Goal: Task Accomplishment & Management: Manage account settings

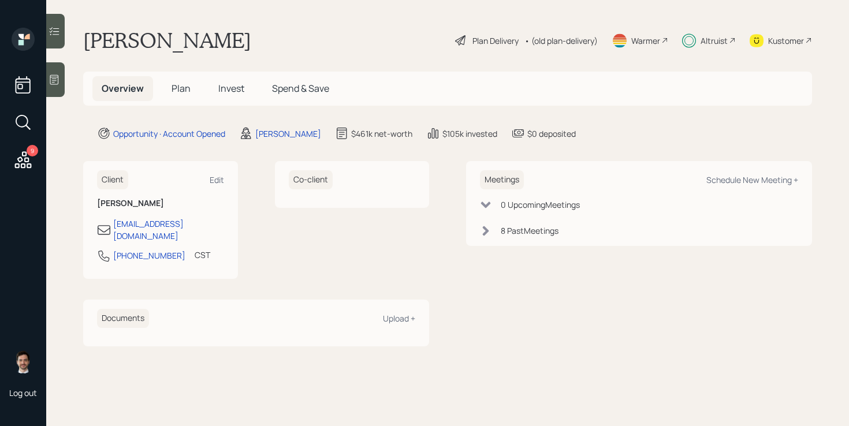
click at [490, 47] on div "Plan Delivery • (old plan-delivery)" at bounding box center [526, 40] width 145 height 25
click at [490, 44] on div "Plan Delivery" at bounding box center [495, 41] width 46 height 12
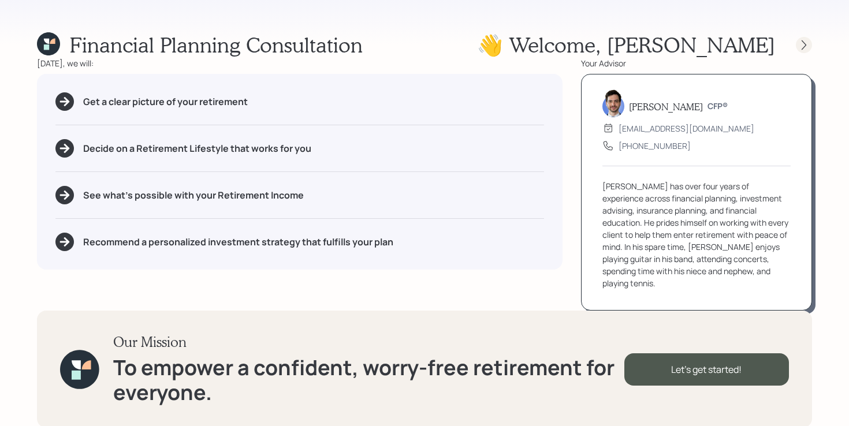
click at [801, 47] on icon at bounding box center [804, 45] width 12 height 12
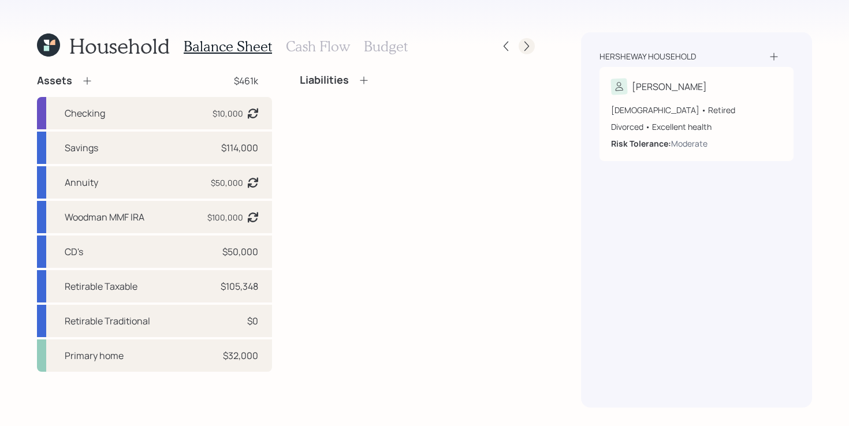
click at [528, 43] on icon at bounding box center [527, 46] width 12 height 12
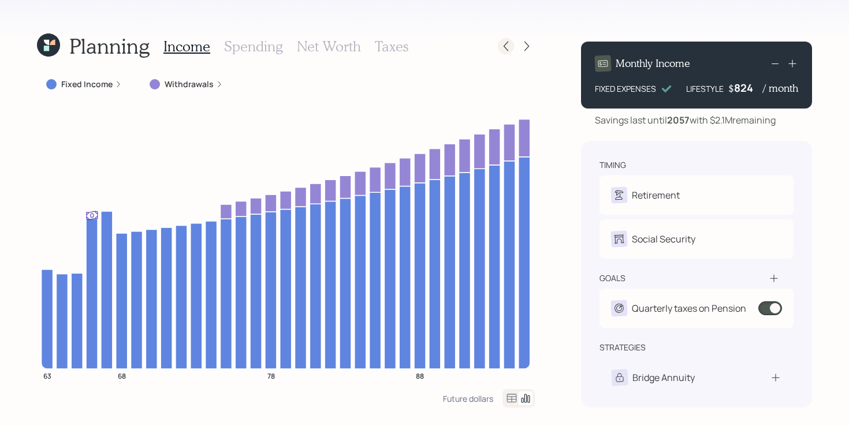
click at [502, 43] on icon at bounding box center [506, 46] width 12 height 12
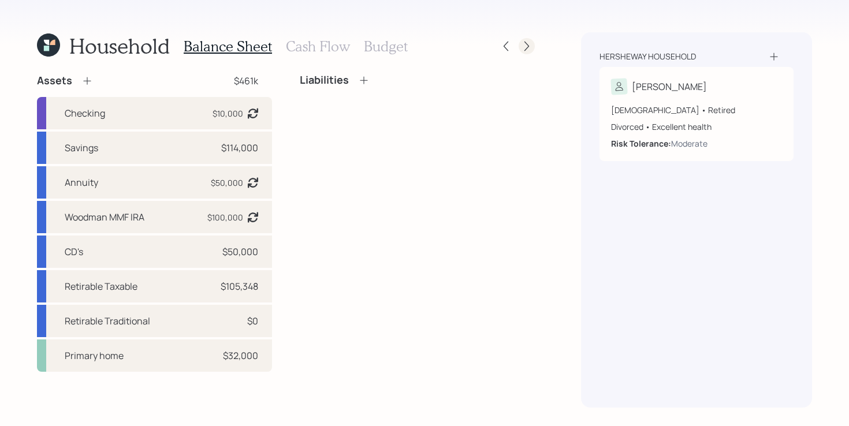
click at [523, 47] on icon at bounding box center [527, 46] width 12 height 12
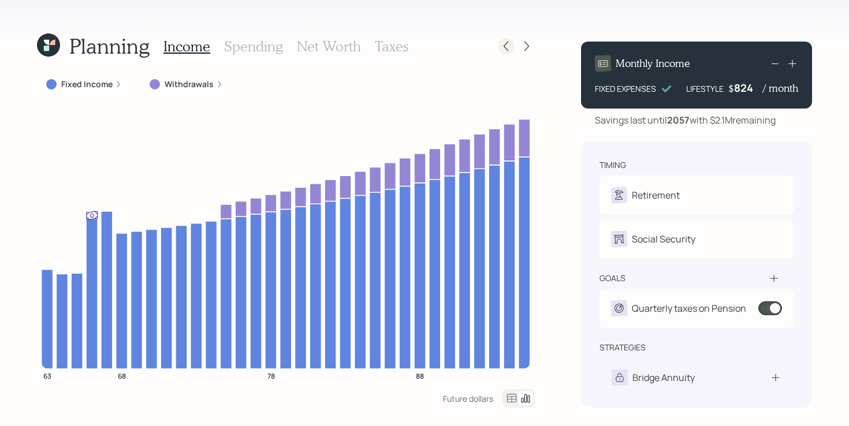
click at [505, 45] on icon at bounding box center [505, 47] width 5 height 10
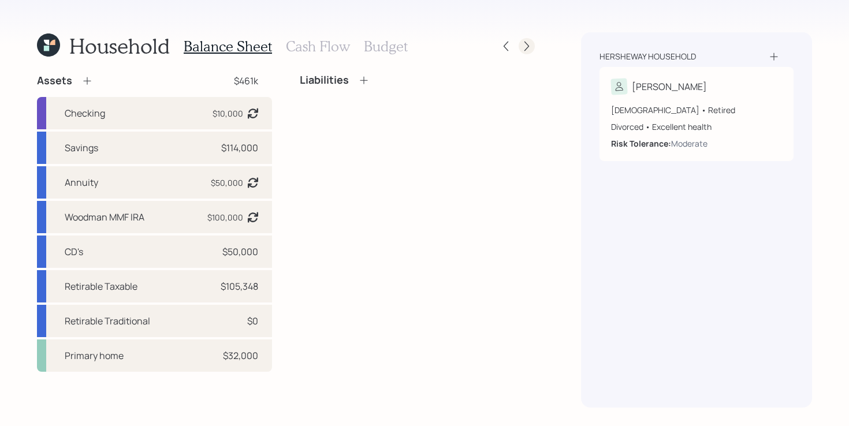
click at [529, 49] on icon at bounding box center [527, 46] width 12 height 12
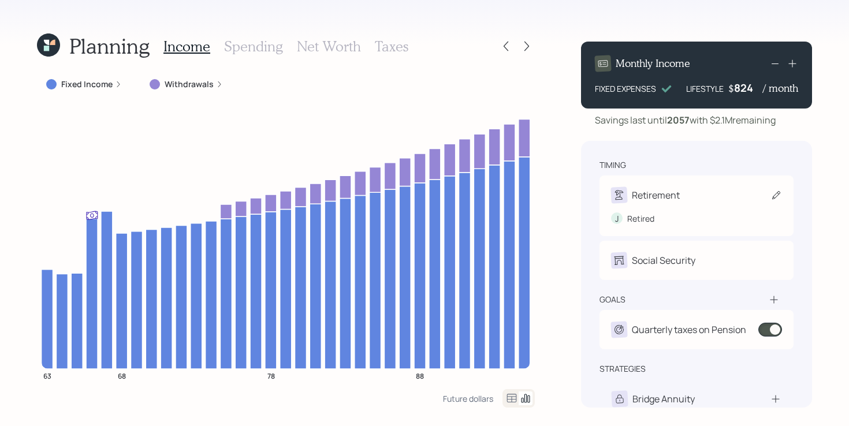
click at [696, 191] on div "Retirement" at bounding box center [696, 195] width 171 height 16
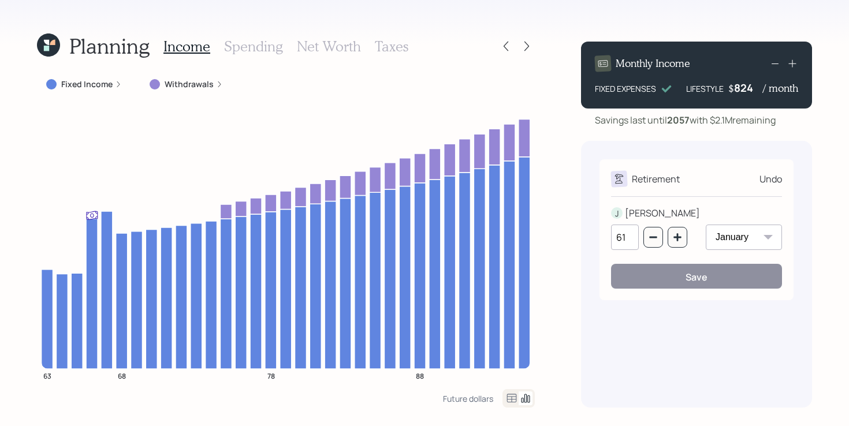
click at [772, 185] on div "Undo" at bounding box center [770, 179] width 23 height 14
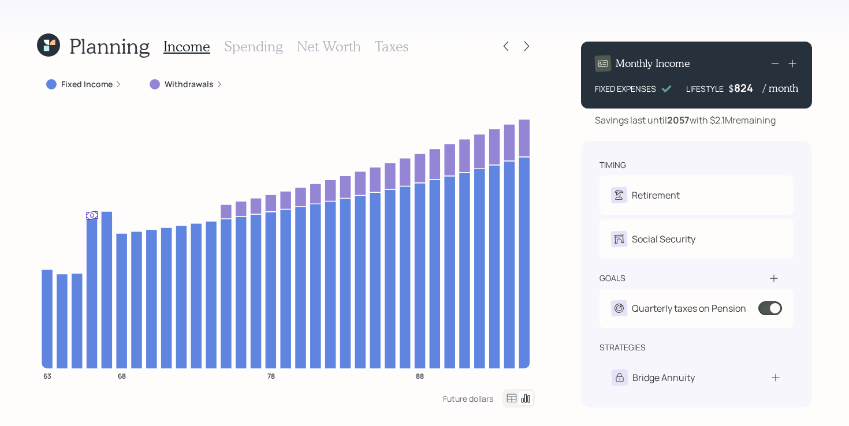
click at [45, 40] on icon at bounding box center [46, 42] width 5 height 5
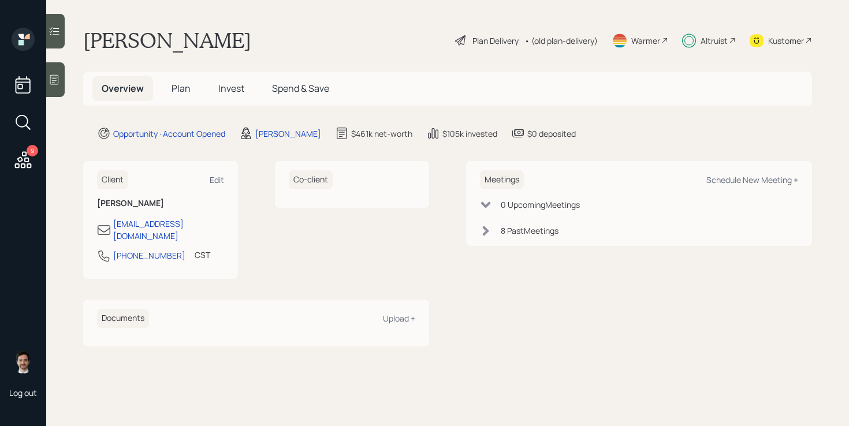
click at [174, 83] on span "Plan" at bounding box center [180, 88] width 19 height 13
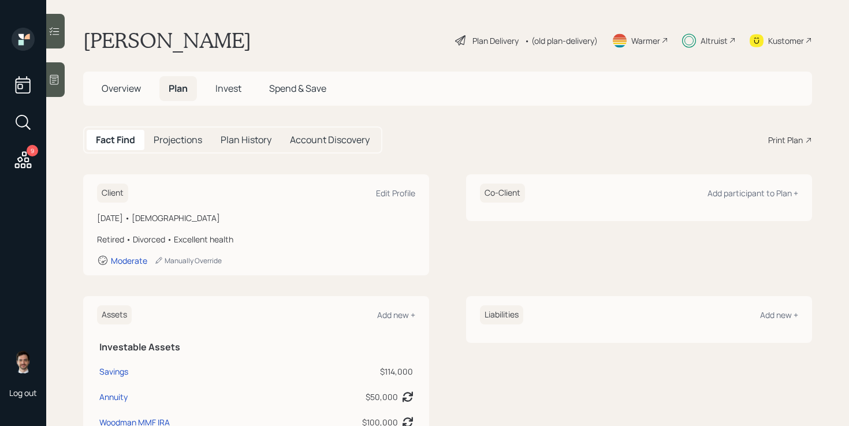
click at [490, 42] on div "Plan Delivery" at bounding box center [495, 41] width 46 height 12
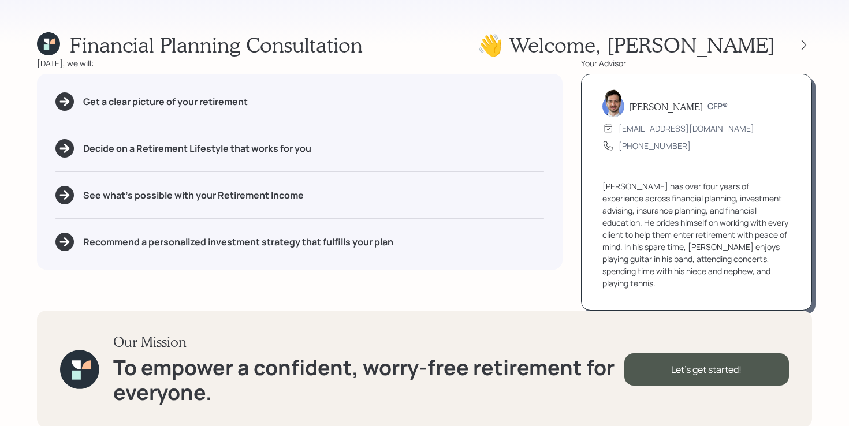
click at [810, 38] on div at bounding box center [804, 45] width 16 height 16
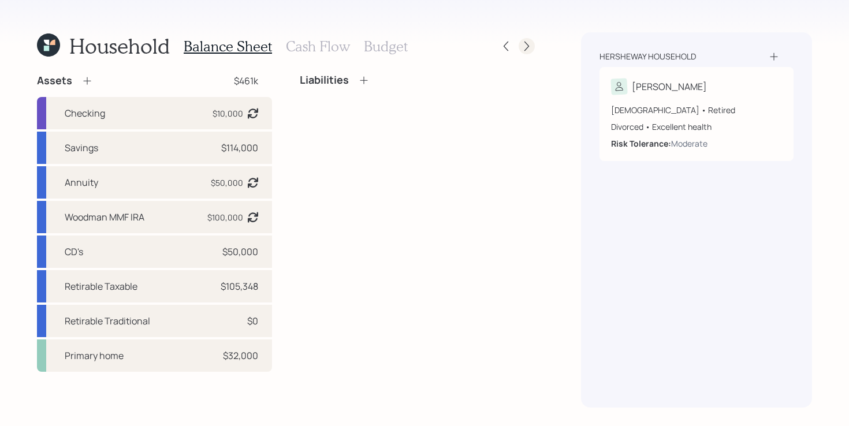
click at [529, 43] on icon at bounding box center [527, 46] width 12 height 12
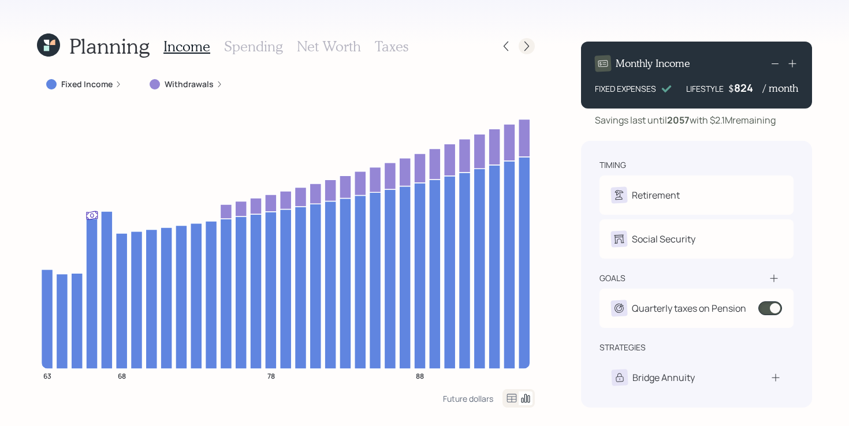
click at [528, 46] on icon at bounding box center [526, 47] width 5 height 10
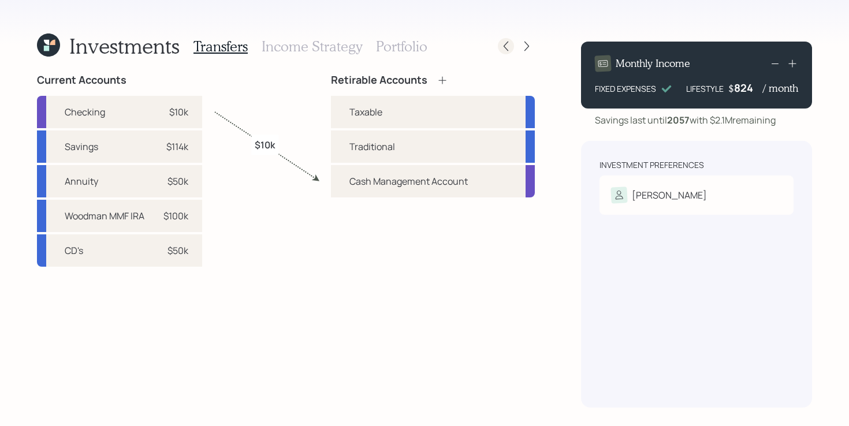
click at [505, 47] on icon at bounding box center [505, 47] width 5 height 10
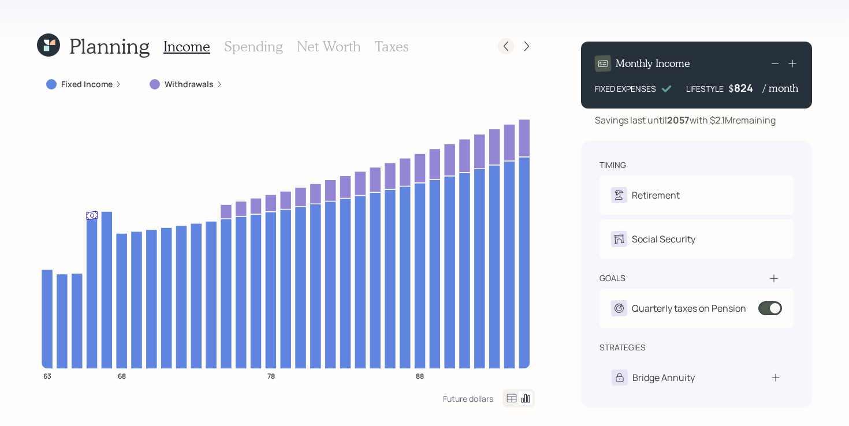
click at [502, 48] on icon at bounding box center [506, 46] width 12 height 12
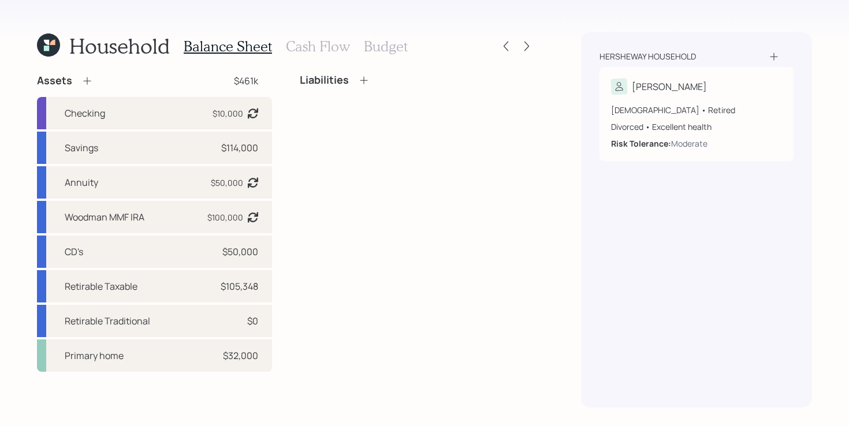
click at [308, 54] on h3 "Cash Flow" at bounding box center [318, 46] width 64 height 17
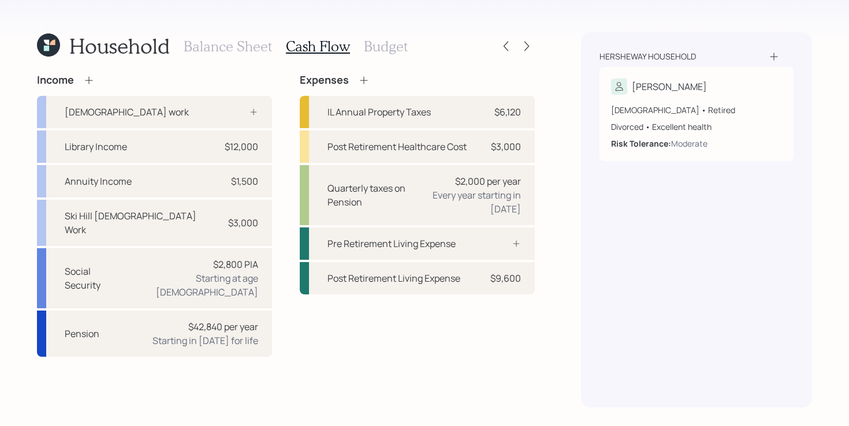
click at [284, 147] on div "Income Full-time work Library Income $12,000 Annuity Income $1,500 Ski Hill Par…" at bounding box center [286, 215] width 498 height 283
click at [279, 179] on div "Income Full-time work Library Income $12,000 Annuity Income $1,500 Ski Hill Par…" at bounding box center [286, 215] width 498 height 283
click at [503, 50] on icon at bounding box center [506, 46] width 12 height 12
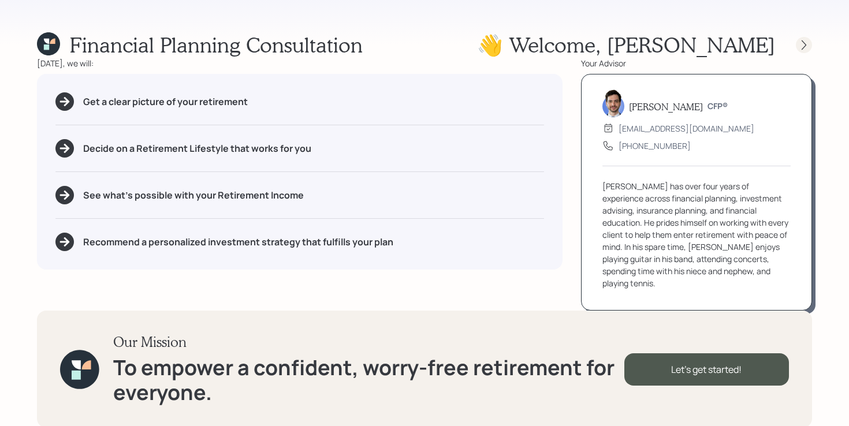
click at [801, 43] on icon at bounding box center [804, 45] width 12 height 12
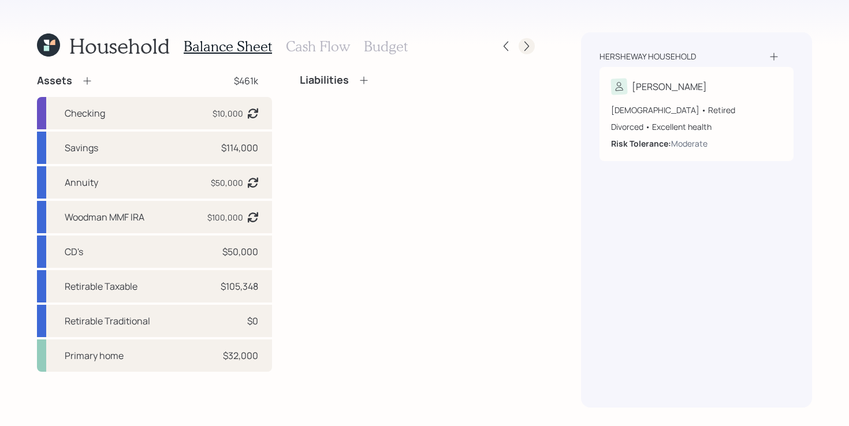
click at [529, 51] on icon at bounding box center [527, 46] width 12 height 12
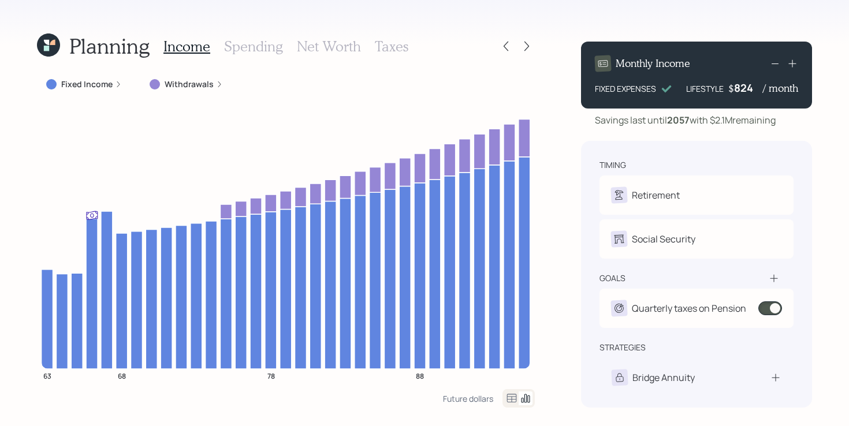
click at [549, 238] on div "Planning Income Spending Net Worth Taxes Fixed Income Withdrawals 63 68 78 88 F…" at bounding box center [424, 213] width 849 height 426
click at [589, 234] on div "timing Retirement J Retired Social Security J Elect at 65y nullm goals Quarterl…" at bounding box center [696, 274] width 231 height 267
click at [587, 234] on div "timing Retirement J Retired Social Security J Elect at 65y nullm goals Quarterl…" at bounding box center [696, 274] width 231 height 267
click at [582, 233] on div "timing Retirement J Retired Social Security J Elect at 65y nullm goals Quarterl…" at bounding box center [696, 274] width 231 height 267
click at [584, 234] on div "timing Retirement J Retired Social Security J Elect at 65y nullm goals Quarterl…" at bounding box center [696, 274] width 231 height 267
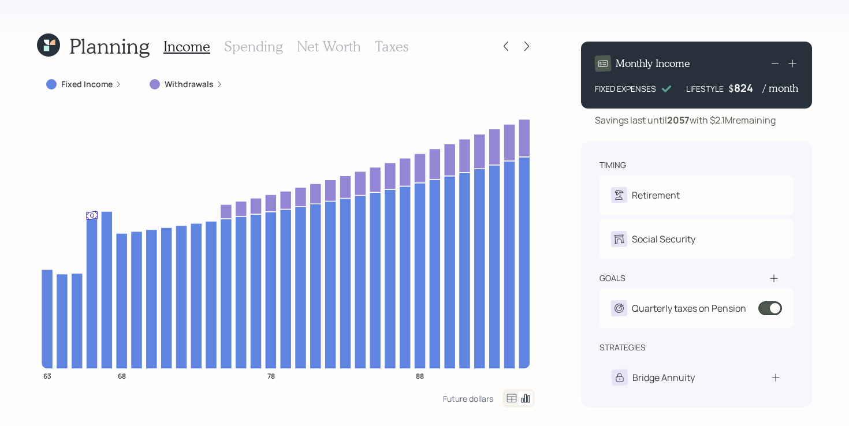
click at [588, 232] on div "timing Retirement J Retired Social Security J Elect at 65y nullm goals Quarterl…" at bounding box center [696, 274] width 231 height 267
click at [503, 41] on icon at bounding box center [506, 46] width 12 height 12
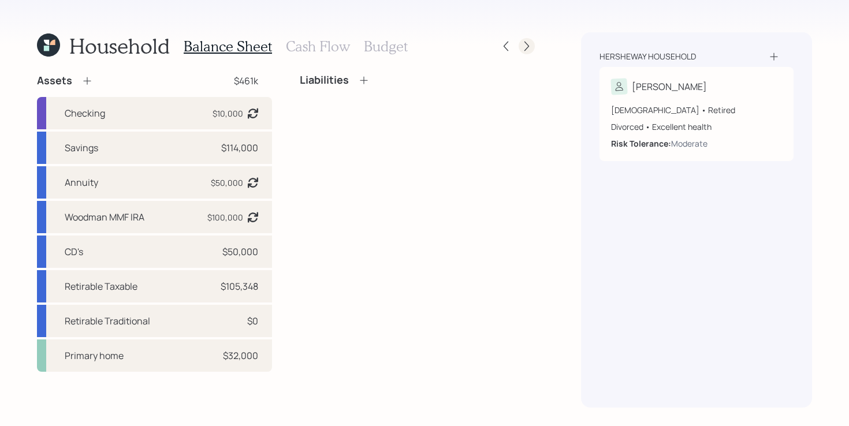
click at [523, 50] on icon at bounding box center [527, 46] width 12 height 12
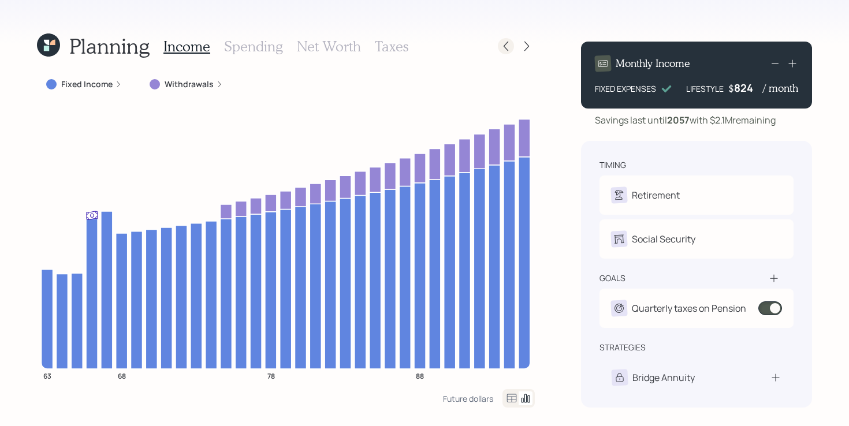
click at [508, 47] on icon at bounding box center [506, 46] width 12 height 12
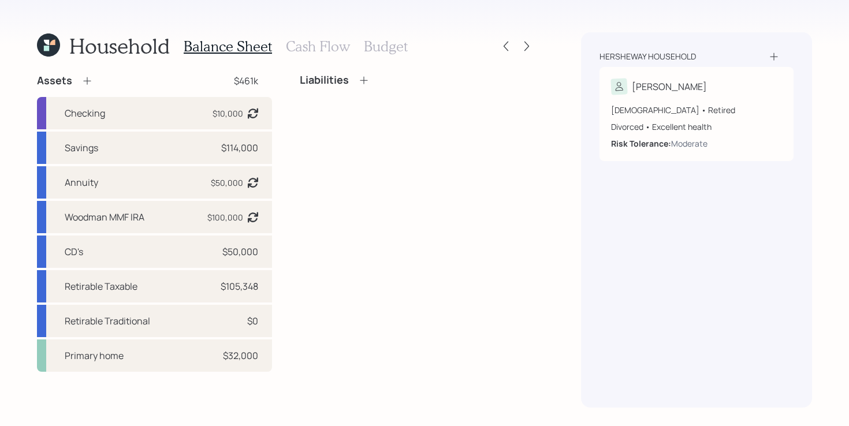
click at [382, 208] on div "Liabilities" at bounding box center [417, 223] width 235 height 298
click at [525, 44] on icon at bounding box center [527, 46] width 12 height 12
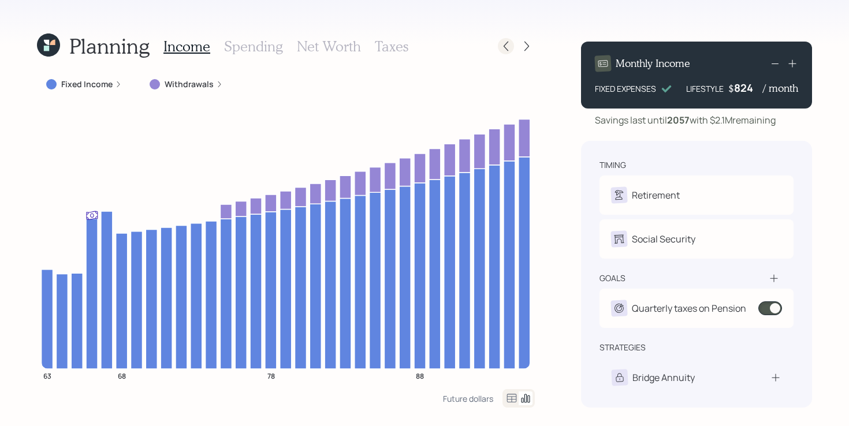
click at [499, 44] on div at bounding box center [506, 46] width 16 height 16
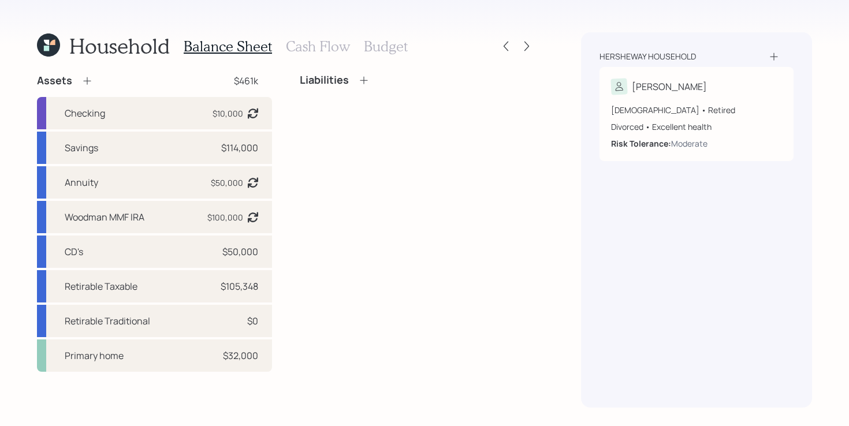
click at [371, 236] on div "Liabilities" at bounding box center [417, 223] width 235 height 298
click at [350, 193] on div "Liabilities" at bounding box center [417, 223] width 235 height 298
click at [339, 222] on div "Liabilities" at bounding box center [417, 223] width 235 height 298
click at [527, 49] on icon at bounding box center [527, 46] width 12 height 12
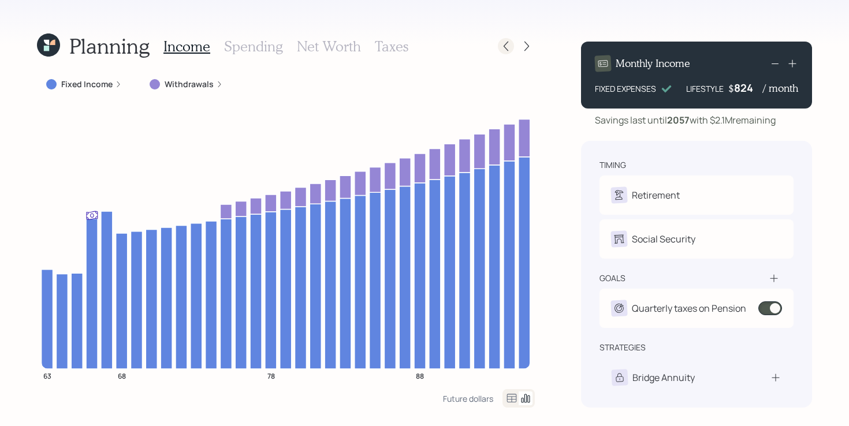
click at [506, 46] on icon at bounding box center [506, 46] width 12 height 12
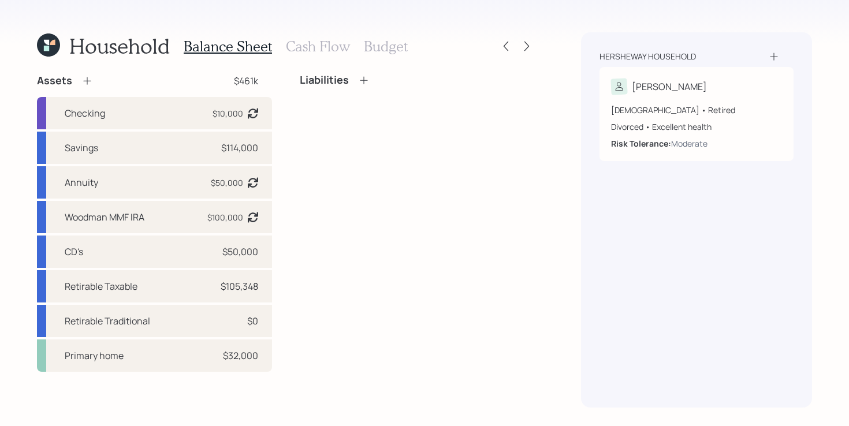
click at [323, 211] on div "Liabilities" at bounding box center [417, 223] width 235 height 298
click at [316, 50] on h3 "Cash Flow" at bounding box center [318, 46] width 64 height 17
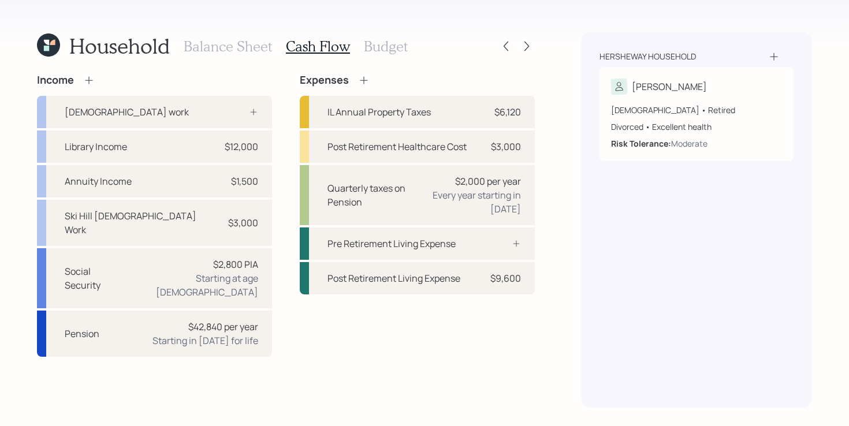
click at [282, 204] on div "Income Full-time work Library Income $12,000 Annuity Income $1,500 Ski Hill Par…" at bounding box center [286, 215] width 498 height 283
click at [283, 146] on div "Income Full-time work Library Income $12,000 Annuity Income $1,500 Ski Hill Par…" at bounding box center [286, 215] width 498 height 283
click at [219, 44] on h3 "Balance Sheet" at bounding box center [228, 46] width 88 height 17
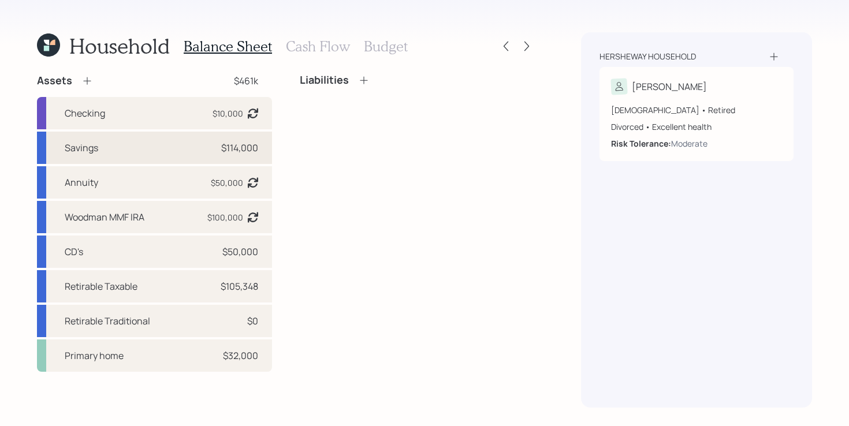
click at [188, 144] on div "Savings $114,000" at bounding box center [154, 148] width 235 height 32
select select "taxable"
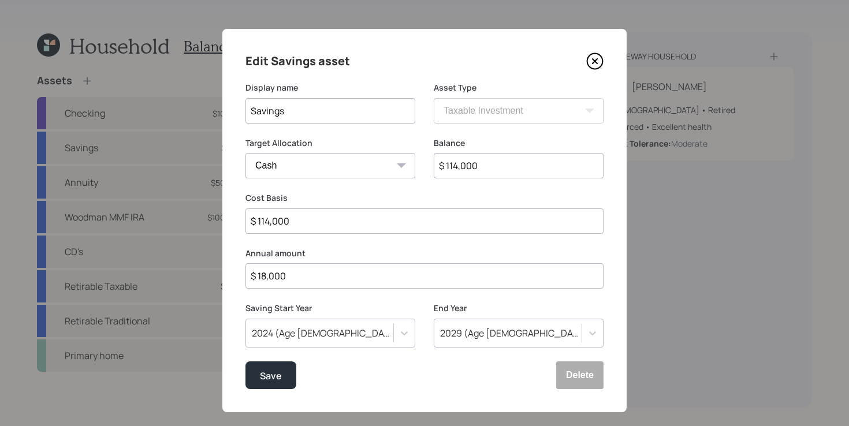
click at [520, 163] on input "$ 114,000" at bounding box center [519, 165] width 170 height 25
type input "$ 1"
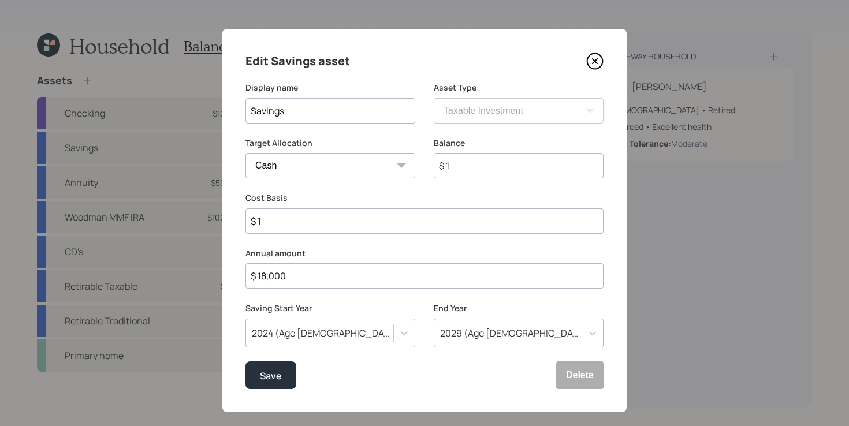
type input "$ 10"
type input "$ 108"
type input "$ 1,080"
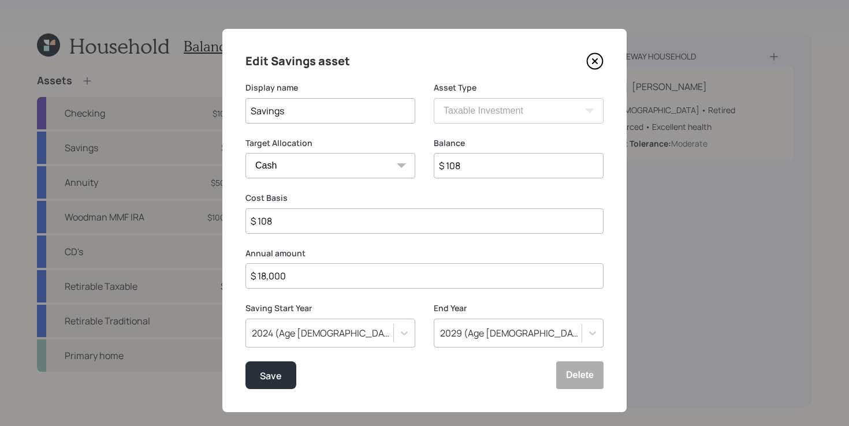
type input "$ 1,080"
type input "$ 10,800"
type input "$ 108,000"
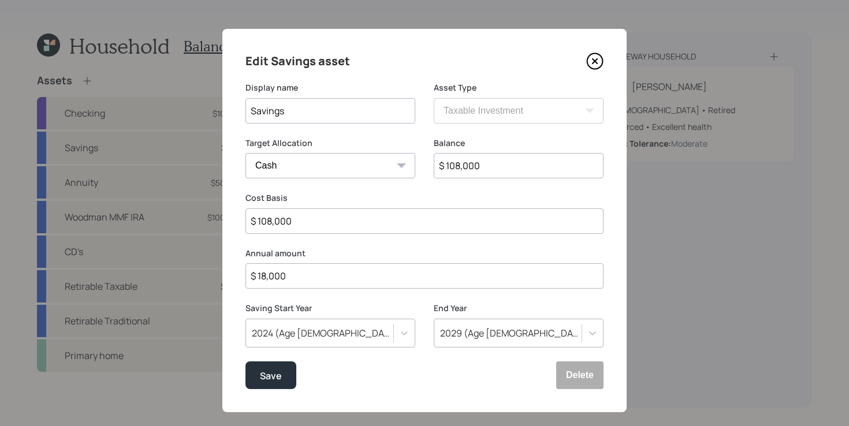
type input "$ 108,000"
click at [245, 361] on button "Save" at bounding box center [270, 375] width 51 height 28
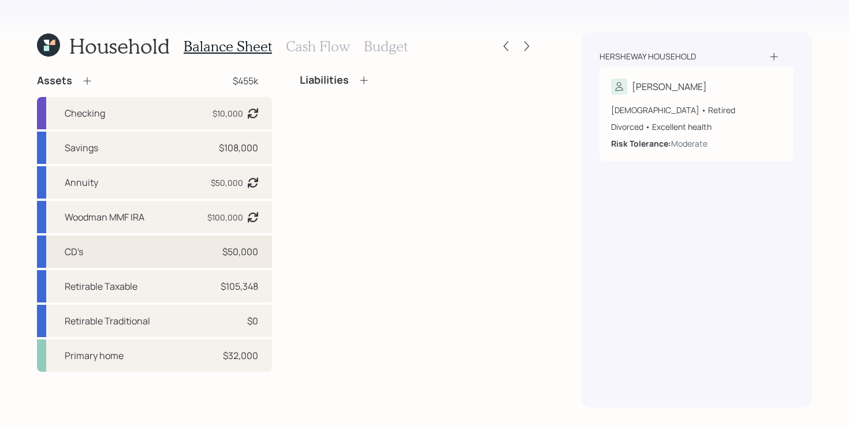
click at [176, 252] on div "CD's $50,000" at bounding box center [154, 252] width 235 height 32
select select "taxable"
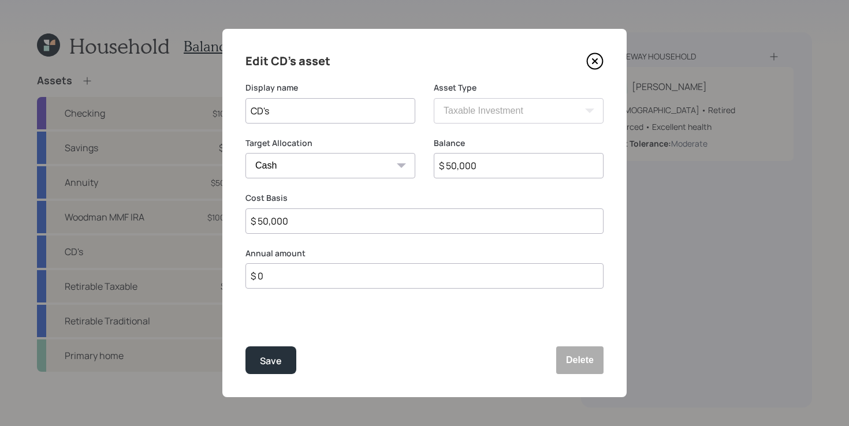
click at [479, 165] on input "$ 50,000" at bounding box center [519, 165] width 170 height 25
click at [588, 65] on icon at bounding box center [595, 62] width 16 height 16
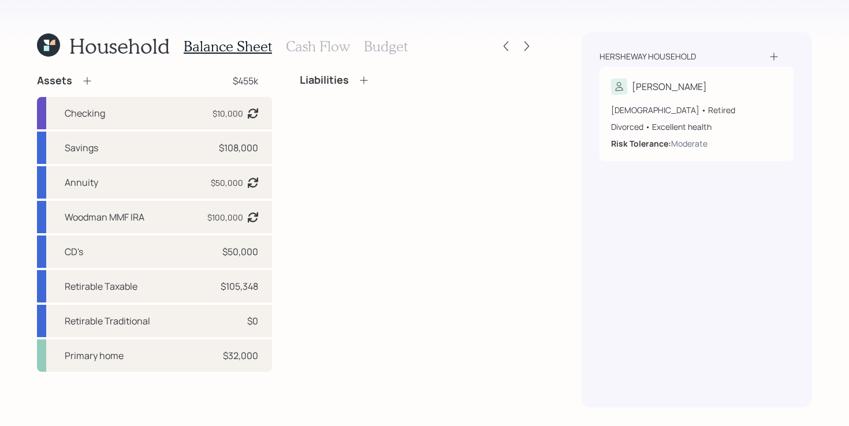
click at [372, 272] on div "Liabilities" at bounding box center [417, 223] width 235 height 298
click at [169, 214] on div "Woodman MMF IRA $100,000 Asset balance last updated on 12-05-2024." at bounding box center [154, 217] width 235 height 32
select select "ira"
select select "balanced"
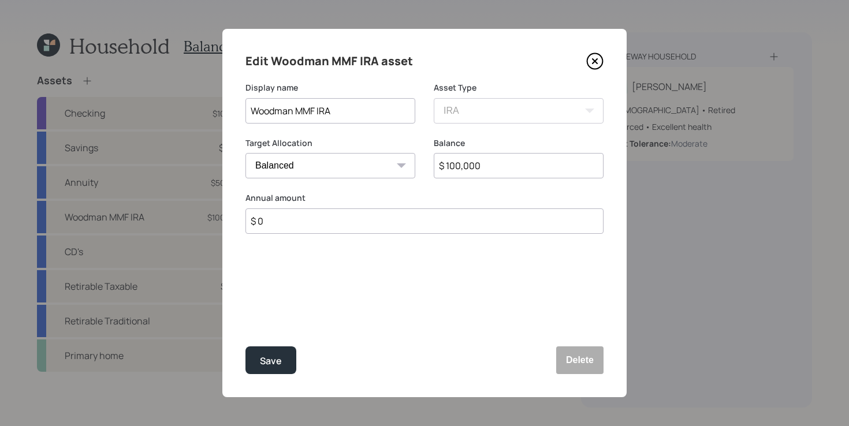
click at [598, 59] on icon at bounding box center [594, 61] width 17 height 17
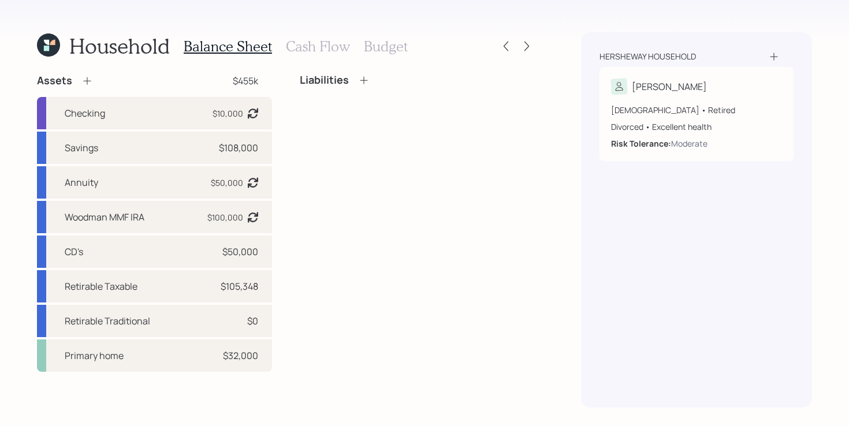
click at [355, 252] on div "Liabilities" at bounding box center [417, 223] width 235 height 298
click at [340, 221] on div "Liabilities" at bounding box center [417, 223] width 235 height 298
click at [337, 221] on div "Liabilities" at bounding box center [417, 223] width 235 height 298
click at [313, 211] on div "Liabilities" at bounding box center [417, 223] width 235 height 298
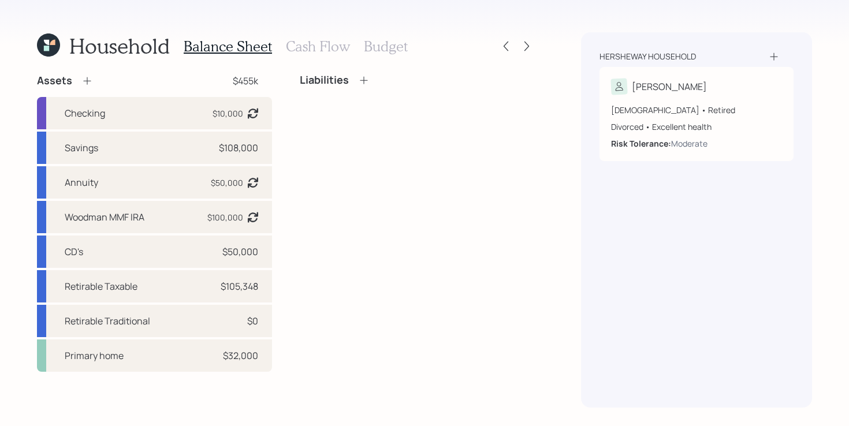
click at [357, 272] on div "Liabilities" at bounding box center [417, 223] width 235 height 298
click at [180, 187] on div "Annuity $50,000 Asset balance last updated on 12-05-2024." at bounding box center [154, 182] width 235 height 32
select select "taxable"
select select "balanced"
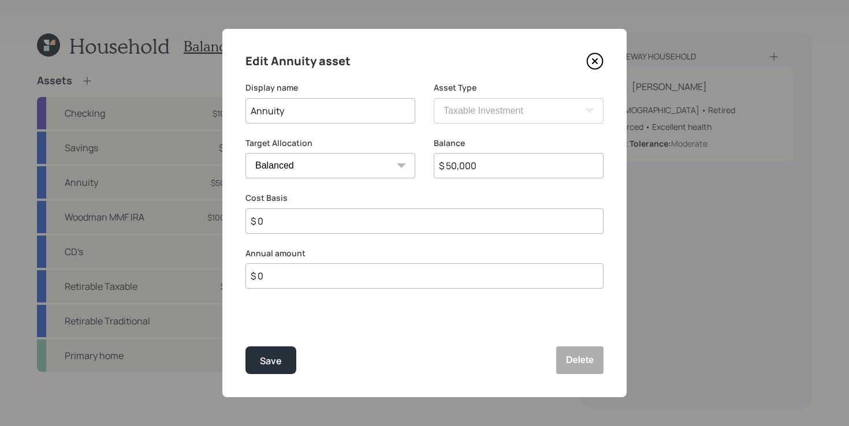
click at [592, 64] on icon at bounding box center [594, 61] width 17 height 17
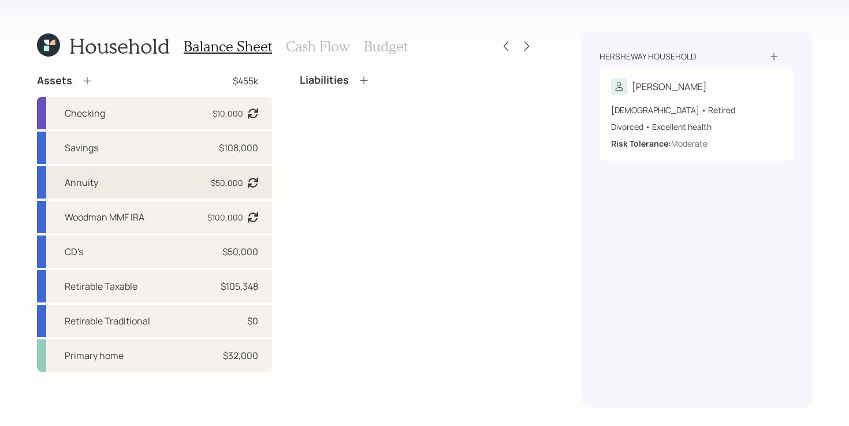
click at [131, 185] on div "Annuity $50,000 Asset balance last updated on 12-05-2024." at bounding box center [154, 182] width 235 height 32
select select "taxable"
select select "balanced"
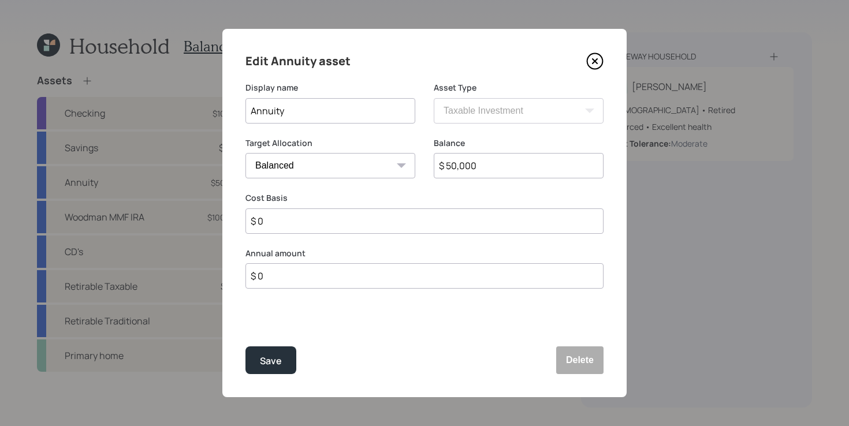
drag, startPoint x: 320, startPoint y: 116, endPoint x: 174, endPoint y: 110, distance: 145.6
click at [174, 110] on div "Edit Annuity asset Display name Annuity Asset Type SEP IRA IRA Roth IRA 401(k) …" at bounding box center [424, 213] width 849 height 426
type input "Mother's Annuity"
click at [245, 346] on button "Save" at bounding box center [270, 360] width 51 height 28
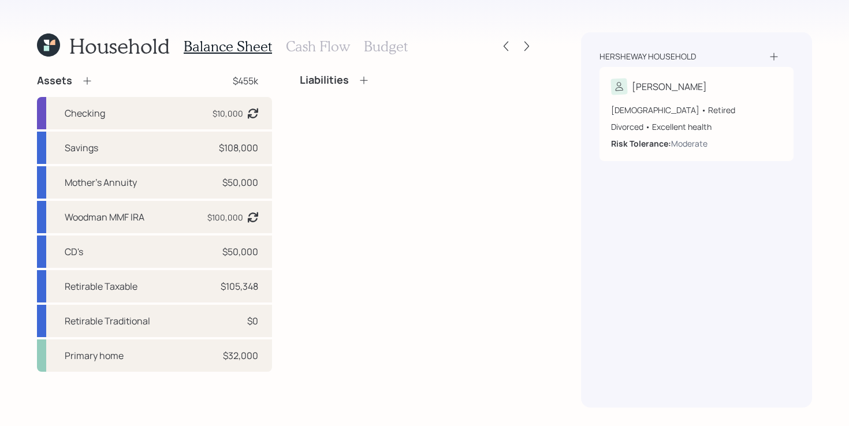
click at [178, 385] on div "Assets $455k Checking $10,000 Asset balance last updated on 12-05-2024. Savings…" at bounding box center [286, 241] width 498 height 334
click at [323, 45] on h3 "Cash Flow" at bounding box center [318, 46] width 64 height 17
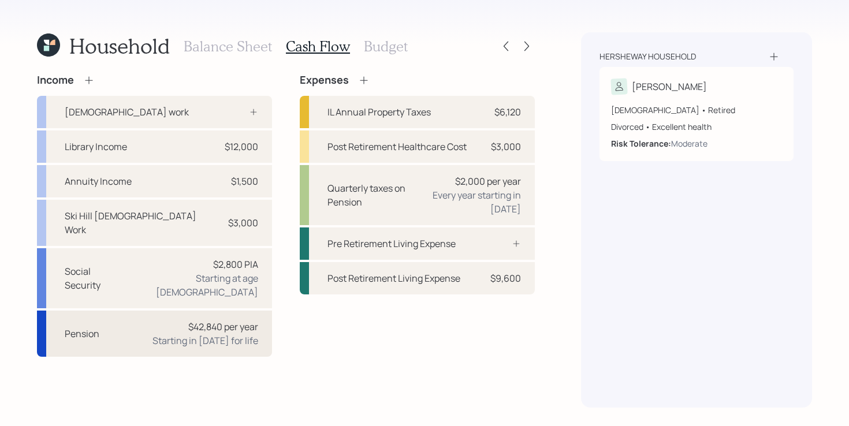
click at [170, 334] on div "Starting in 2024 for life" at bounding box center [205, 341] width 106 height 14
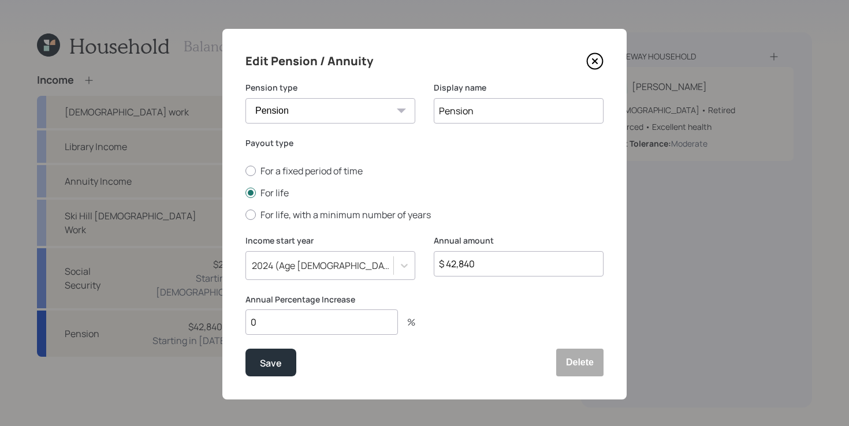
click at [595, 62] on icon at bounding box center [594, 61] width 17 height 17
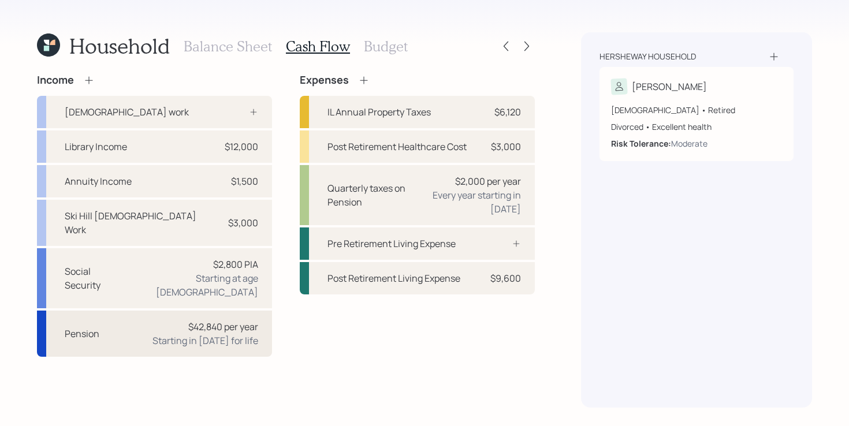
click at [151, 311] on div "Pension $42,840 per year Starting in 2024 for life" at bounding box center [154, 334] width 235 height 46
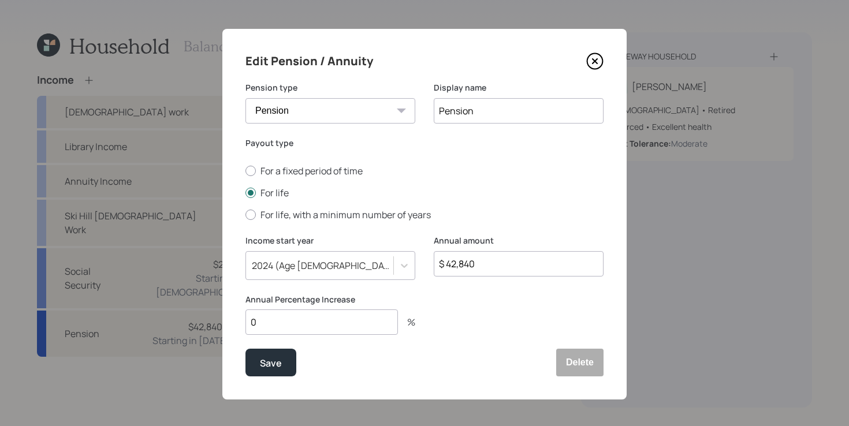
click at [596, 66] on icon at bounding box center [594, 61] width 17 height 17
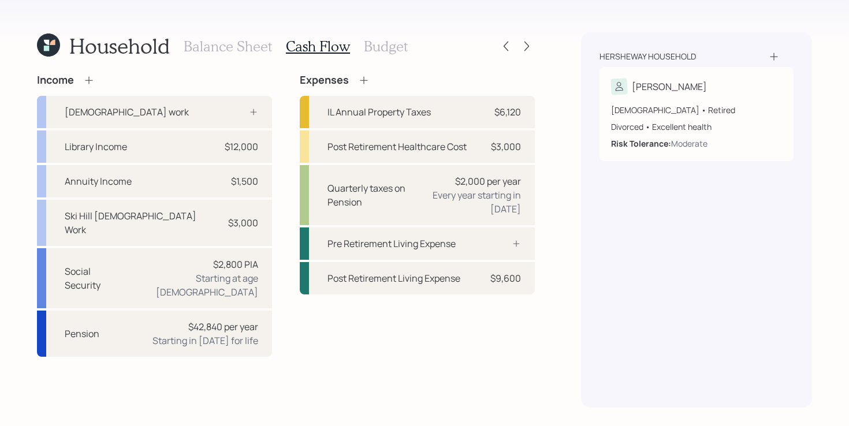
click at [280, 300] on div "Income Full-time work Library Income $12,000 Annuity Income $1,500 Ski Hill Par…" at bounding box center [286, 215] width 498 height 283
click at [191, 356] on div "Income Full-time work Library Income $12,000 Annuity Income $1,500 Ski Hill Par…" at bounding box center [286, 241] width 498 height 334
click at [225, 334] on div "Starting in 2024 for life" at bounding box center [205, 341] width 106 height 14
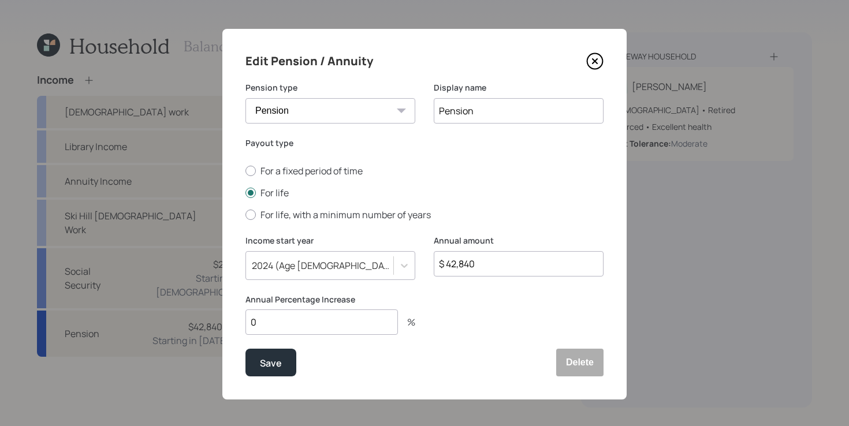
click at [593, 62] on icon at bounding box center [594, 61] width 5 height 5
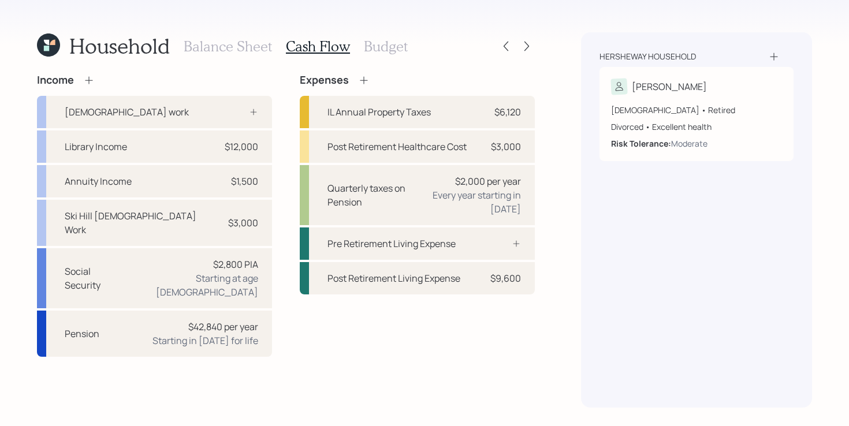
click at [281, 215] on div "Income Full-time work Library Income $12,000 Annuity Income $1,500 Ski Hill Par…" at bounding box center [286, 215] width 498 height 283
click at [315, 333] on div "Income Full-time work Library Income $12,000 Annuity Income $1,500 Ski Hill Par…" at bounding box center [286, 241] width 498 height 334
click at [229, 339] on div "Income Full-time work Library Income $12,000 Annuity Income $1,500 Ski Hill Par…" at bounding box center [286, 241] width 498 height 334
click at [532, 46] on div at bounding box center [527, 46] width 16 height 16
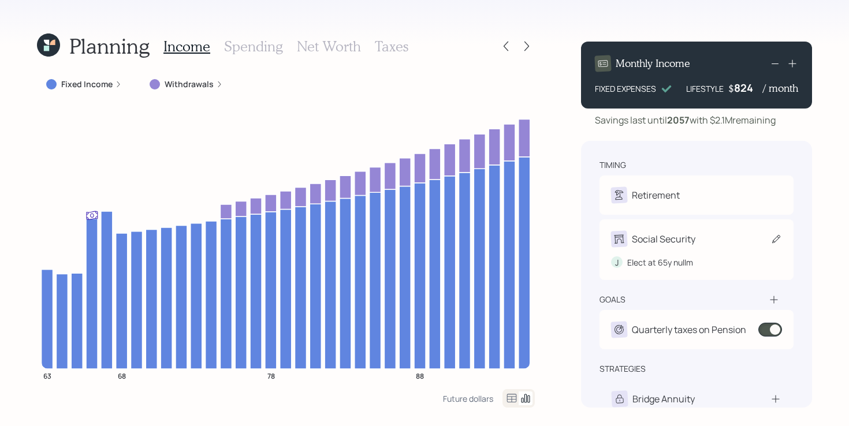
click at [753, 242] on div "Social Security" at bounding box center [696, 239] width 171 height 16
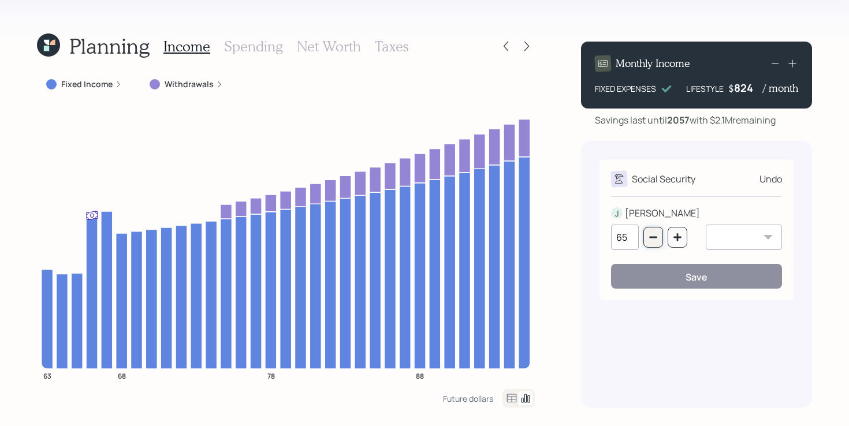
click at [650, 239] on icon "button" at bounding box center [652, 237] width 9 height 9
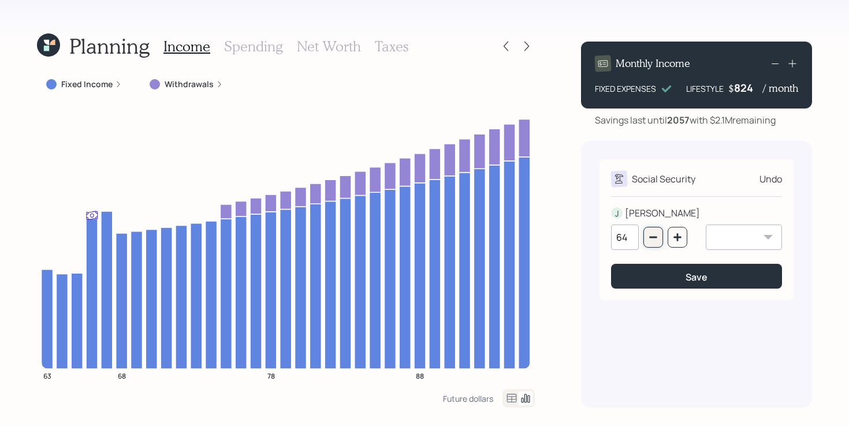
click at [650, 239] on icon "button" at bounding box center [652, 237] width 9 height 9
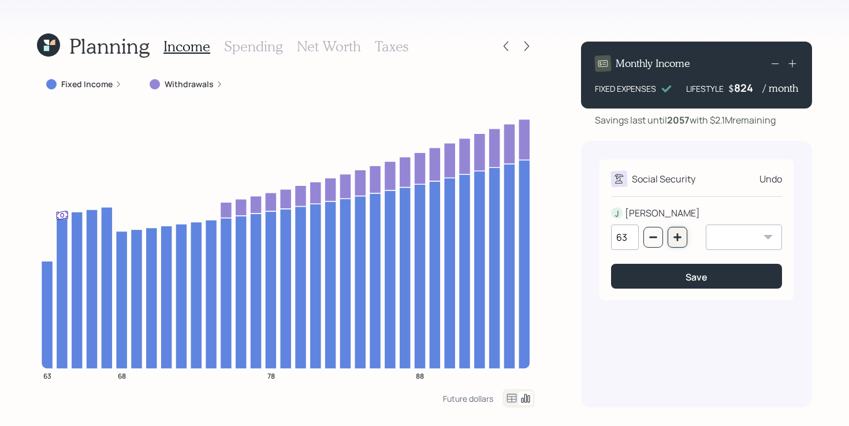
click at [681, 240] on icon "button" at bounding box center [677, 237] width 9 height 9
type input "65"
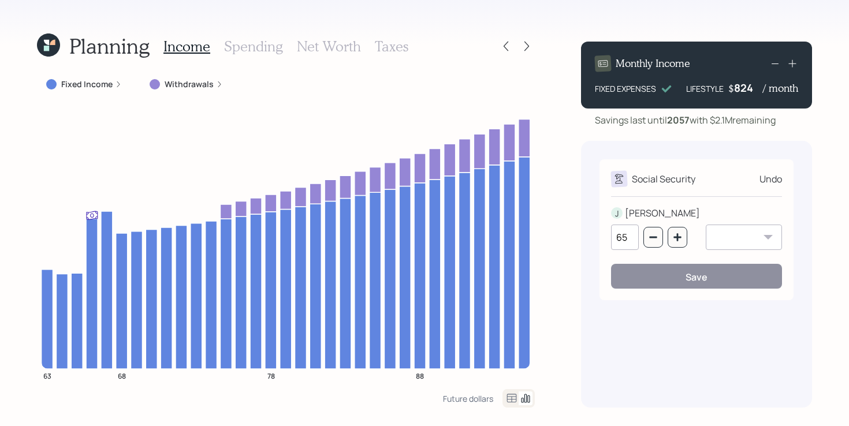
click at [776, 180] on div "Undo" at bounding box center [770, 179] width 23 height 14
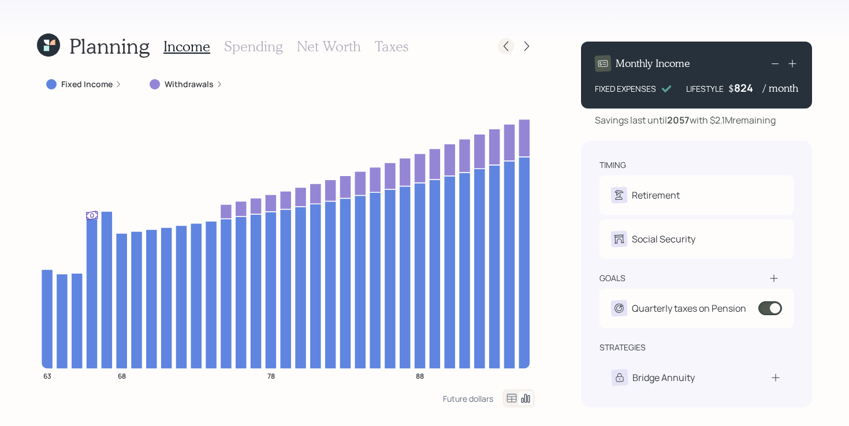
click at [505, 51] on icon at bounding box center [506, 46] width 12 height 12
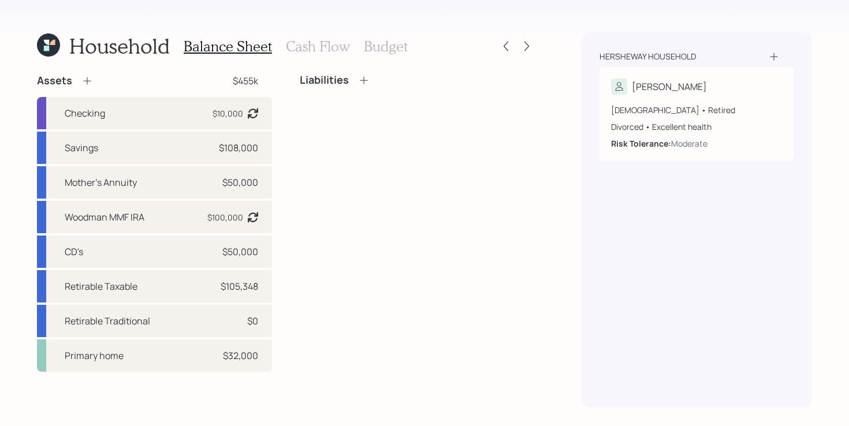
click at [388, 49] on h3 "Budget" at bounding box center [386, 46] width 44 height 17
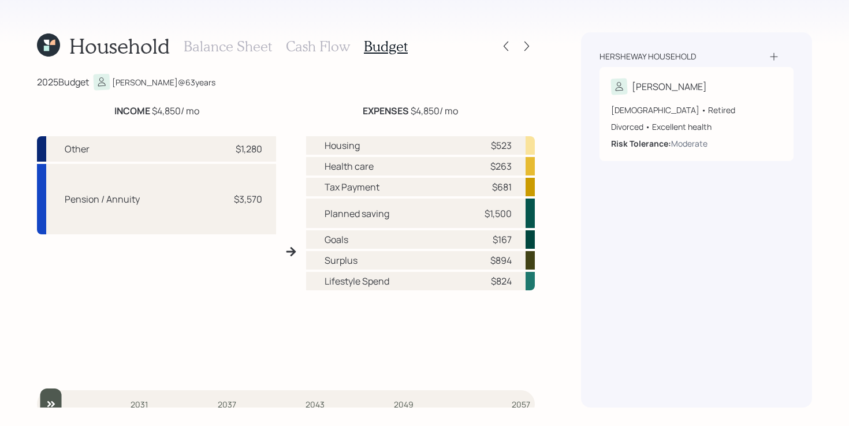
click at [253, 281] on div "Other $1,280 Pension / Annuity $3,570" at bounding box center [156, 256] width 239 height 240
click at [244, 46] on h3 "Balance Sheet" at bounding box center [228, 46] width 88 height 17
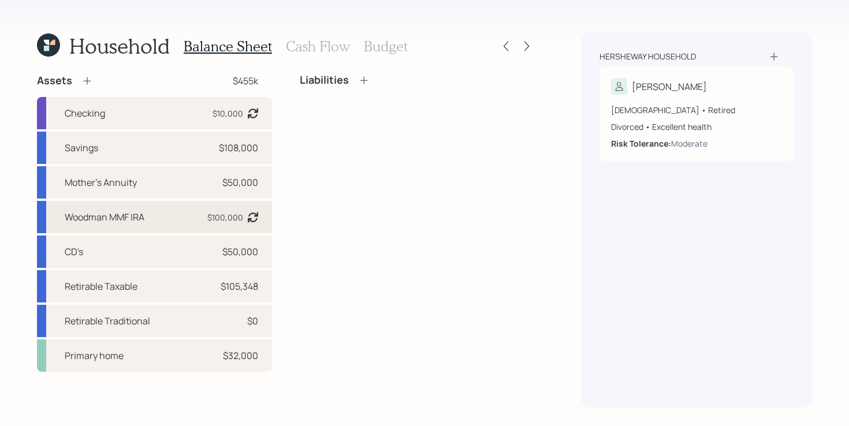
click at [177, 222] on div "Woodman MMF IRA $100,000 Asset balance last updated on 12-05-2024." at bounding box center [154, 217] width 235 height 32
select select "ira"
select select "balanced"
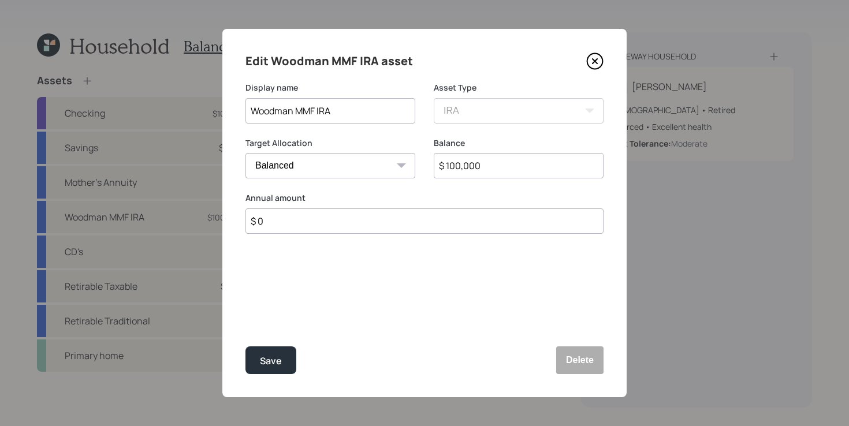
click at [590, 61] on icon at bounding box center [594, 61] width 17 height 17
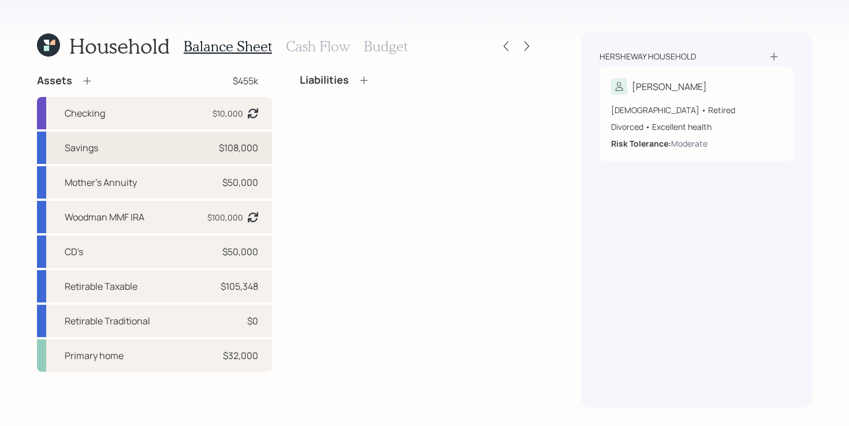
click at [133, 149] on div "Savings $108,000" at bounding box center [154, 148] width 235 height 32
select select "taxable"
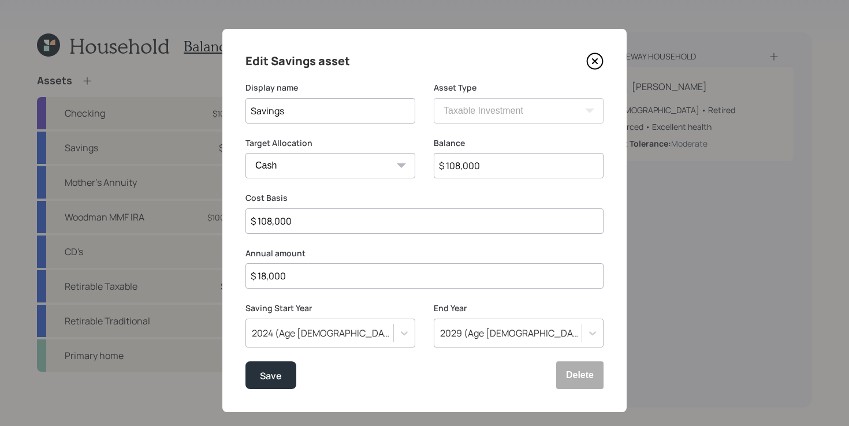
click at [595, 67] on icon at bounding box center [594, 61] width 17 height 17
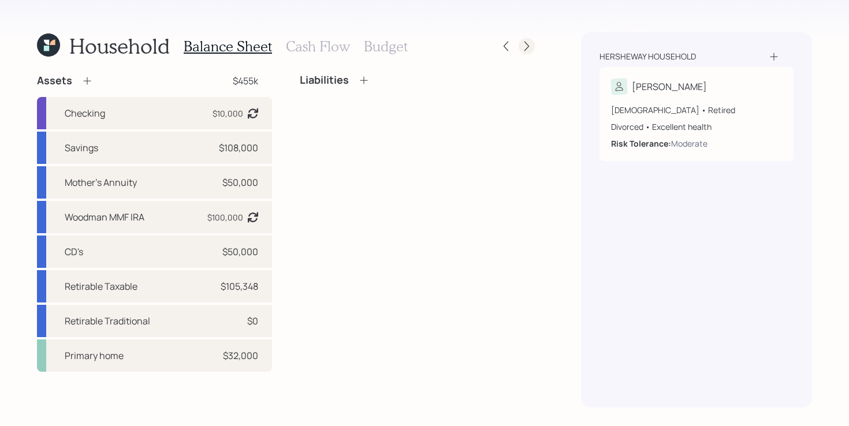
click at [525, 46] on icon at bounding box center [527, 46] width 12 height 12
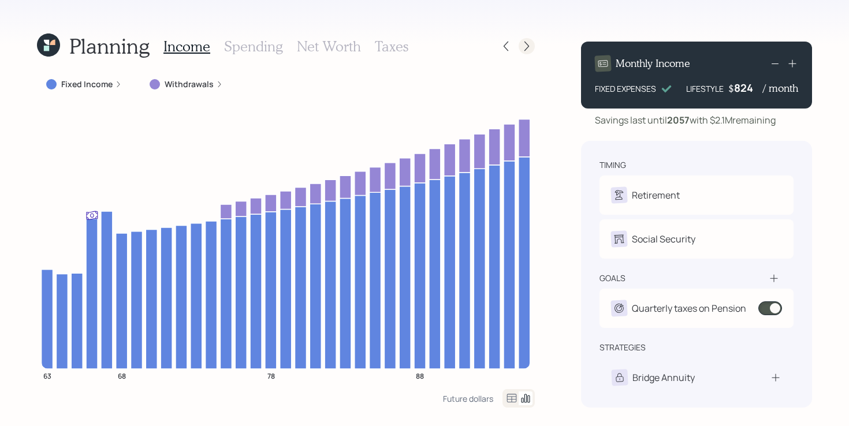
click at [528, 51] on icon at bounding box center [527, 46] width 12 height 12
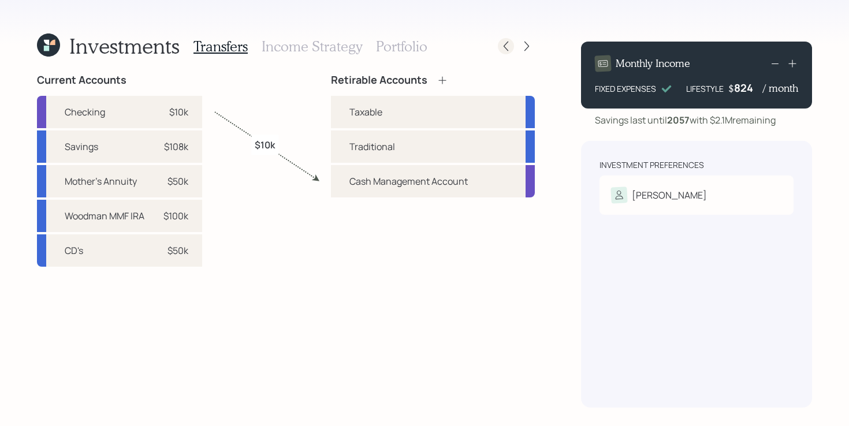
click at [500, 39] on div at bounding box center [516, 46] width 37 height 16
click at [508, 45] on icon at bounding box center [506, 46] width 12 height 12
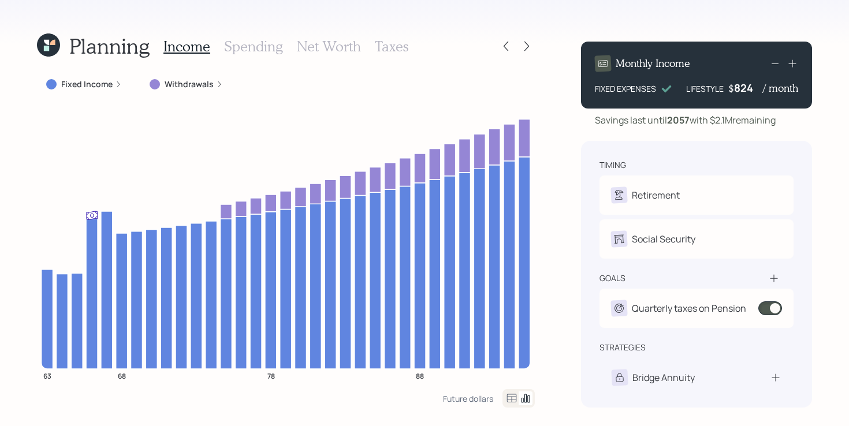
click at [508, 45] on icon at bounding box center [506, 46] width 12 height 12
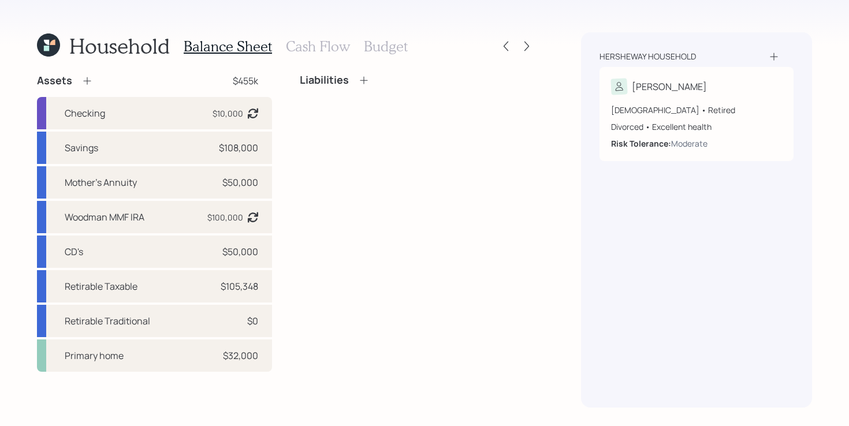
click at [399, 47] on h3 "Budget" at bounding box center [386, 46] width 44 height 17
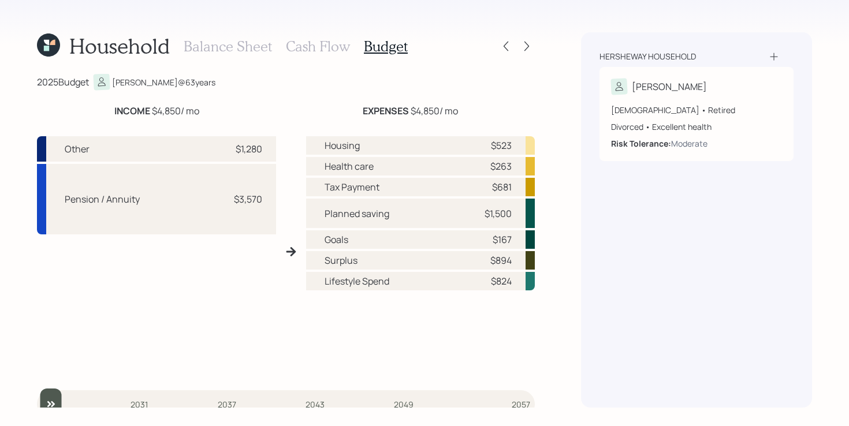
click at [121, 330] on div "Other $1,280 Pension / Annuity $3,570" at bounding box center [156, 256] width 239 height 240
click at [504, 50] on icon at bounding box center [506, 46] width 12 height 12
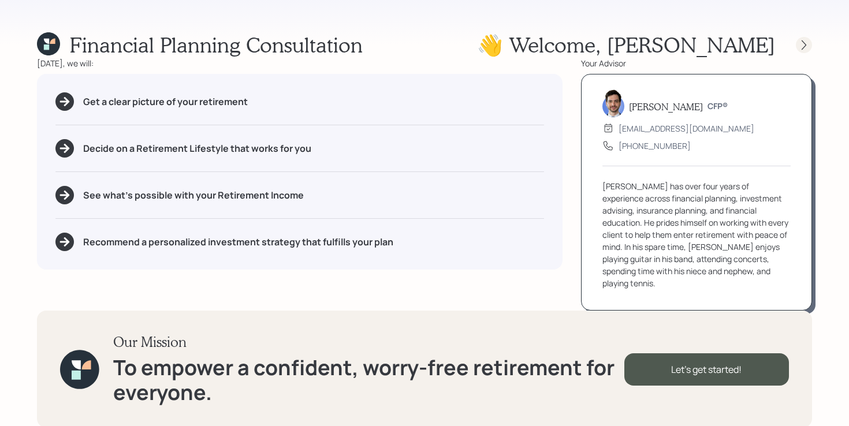
click at [800, 40] on icon at bounding box center [804, 45] width 12 height 12
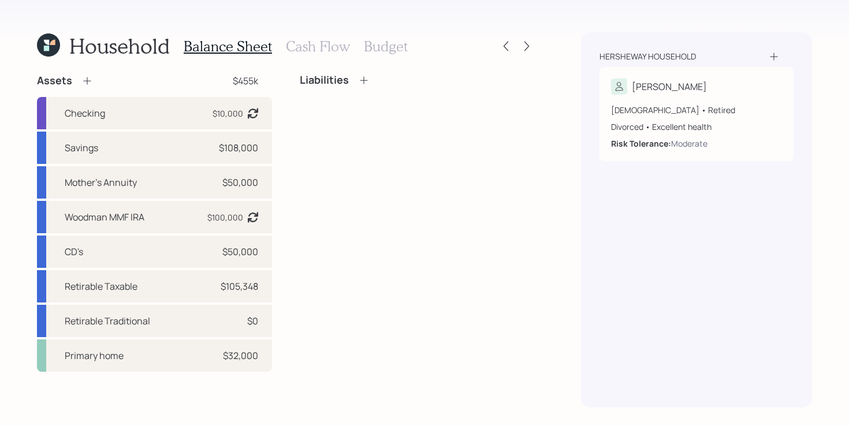
click at [382, 237] on div "Liabilities" at bounding box center [417, 223] width 235 height 298
click at [403, 44] on h3 "Budget" at bounding box center [386, 46] width 44 height 17
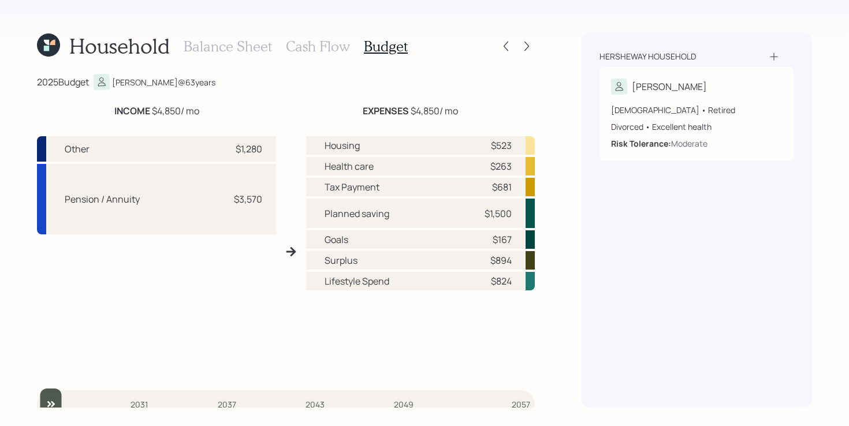
click at [284, 322] on div "Other $1,280 Pension / Annuity $3,570 Housing $523 Health care $263 Tax Payment…" at bounding box center [286, 251] width 498 height 249
click at [241, 53] on h3 "Balance Sheet" at bounding box center [228, 46] width 88 height 17
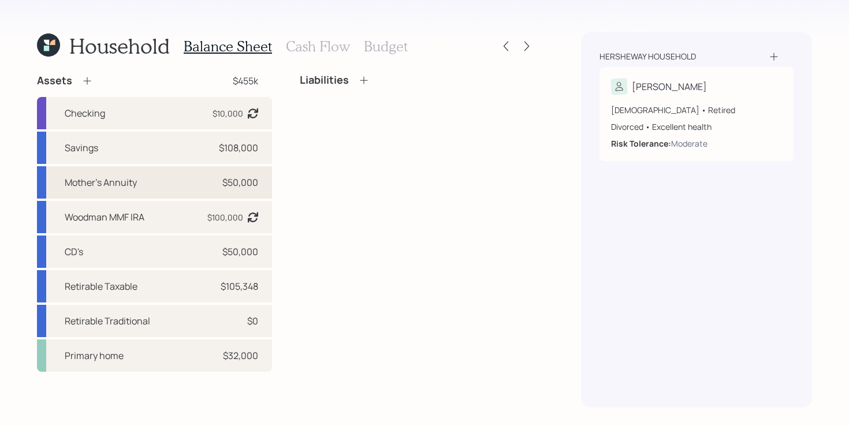
click at [151, 184] on div "Mother's Annuity $50,000" at bounding box center [154, 182] width 235 height 32
select select "taxable"
select select "balanced"
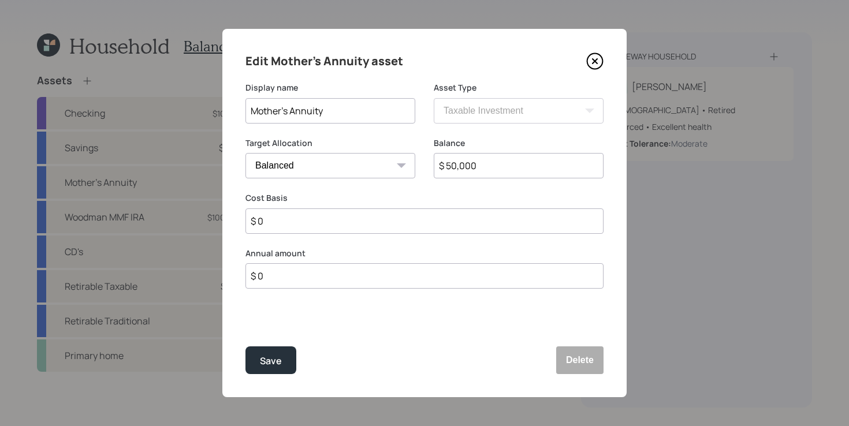
click at [593, 58] on icon at bounding box center [594, 61] width 17 height 17
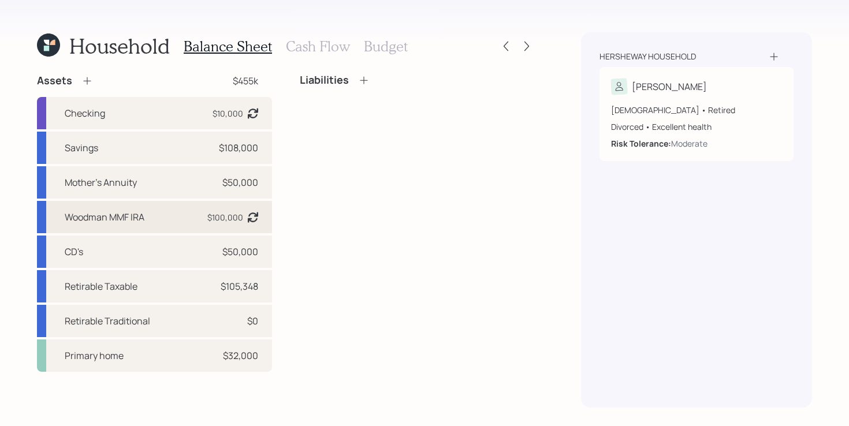
click at [162, 221] on div "Woodman MMF IRA $100,000 Asset balance last updated on 12-05-2024." at bounding box center [154, 217] width 235 height 32
select select "ira"
select select "balanced"
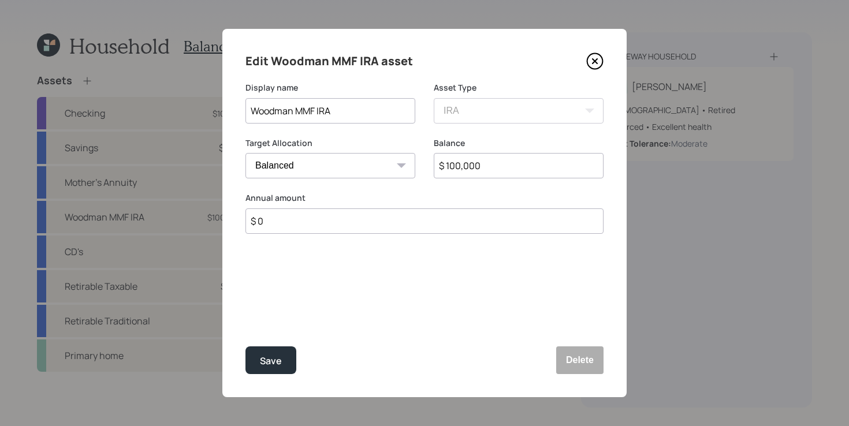
click at [600, 56] on icon at bounding box center [595, 62] width 16 height 16
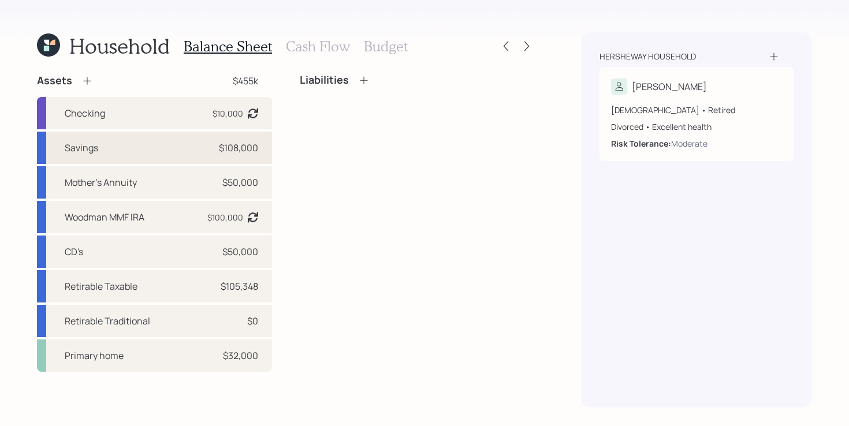
click at [120, 147] on div "Savings $108,000" at bounding box center [154, 148] width 235 height 32
select select "taxable"
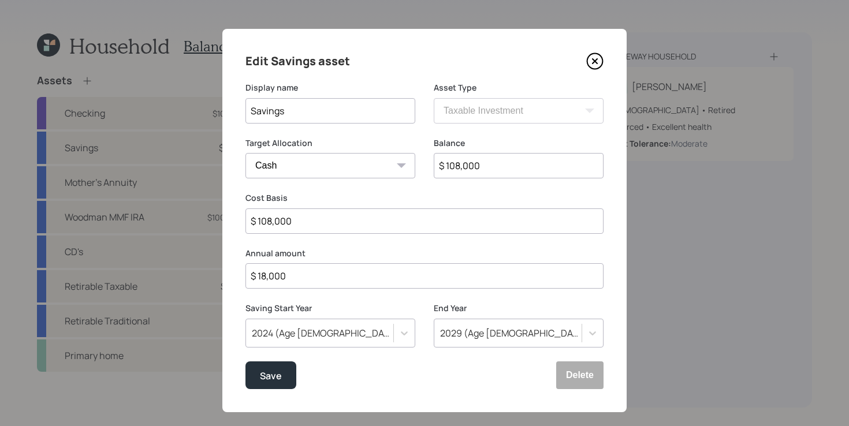
click at [314, 270] on input "$ 18,000" at bounding box center [424, 275] width 358 height 25
click at [314, 269] on input "$ 18,000" at bounding box center [424, 275] width 358 height 25
type input "$ 1,000"
click at [267, 367] on button "Save" at bounding box center [270, 375] width 51 height 28
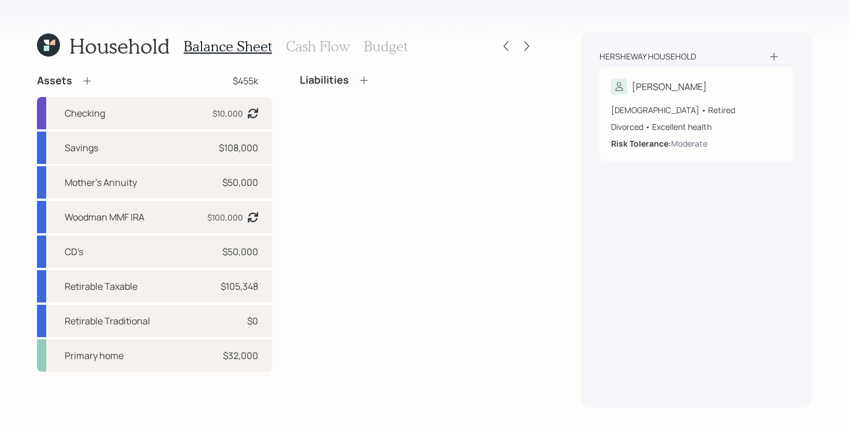
click at [379, 51] on h3 "Budget" at bounding box center [386, 46] width 44 height 17
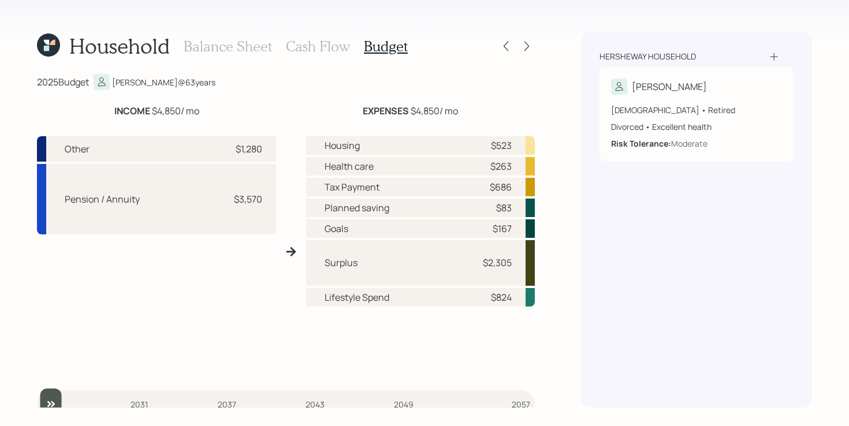
click at [229, 47] on h3 "Balance Sheet" at bounding box center [228, 46] width 88 height 17
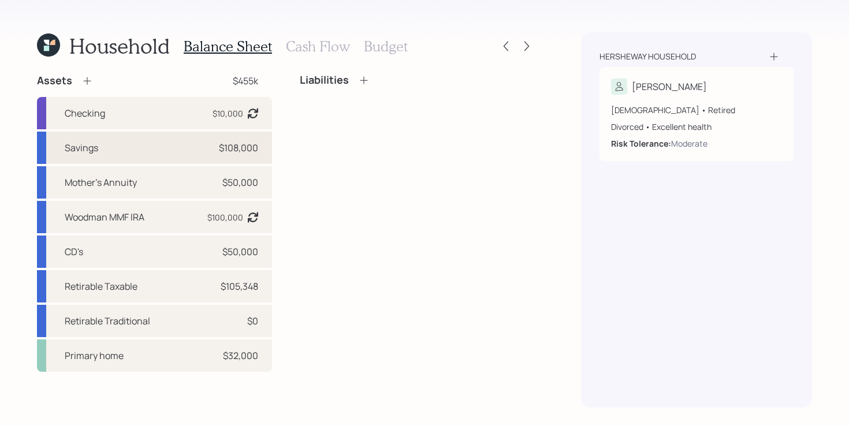
click at [178, 148] on div "Savings $108,000" at bounding box center [154, 148] width 235 height 32
select select "taxable"
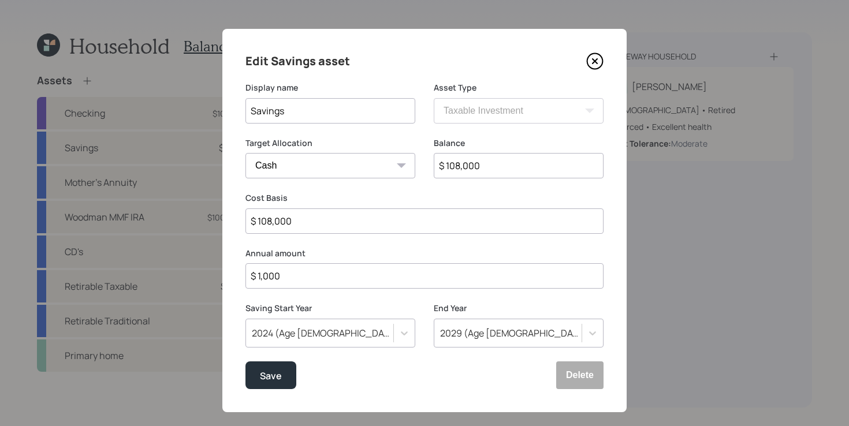
click at [338, 279] on input "$ 1,000" at bounding box center [424, 275] width 358 height 25
click at [264, 379] on div "Save" at bounding box center [271, 376] width 22 height 16
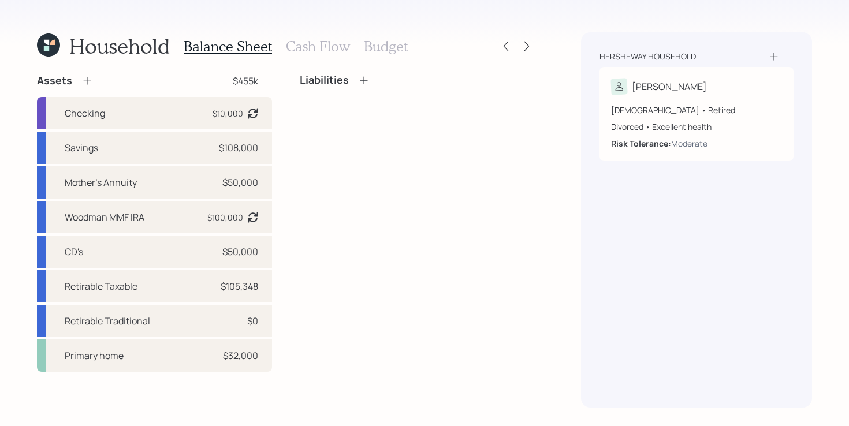
click at [383, 43] on h3 "Budget" at bounding box center [386, 46] width 44 height 17
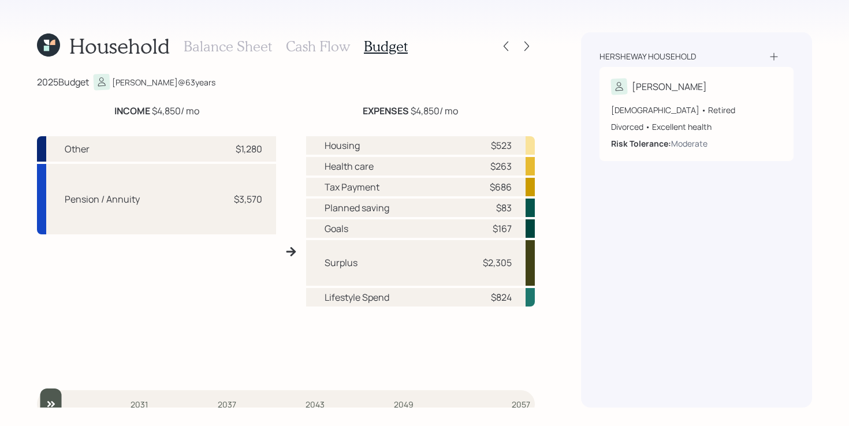
click at [311, 347] on div "Housing $523 Health care $263 Tax Payment $686 Planned saving $83 Goals $167 Su…" at bounding box center [420, 256] width 229 height 240
click at [318, 45] on h3 "Cash Flow" at bounding box center [318, 46] width 64 height 17
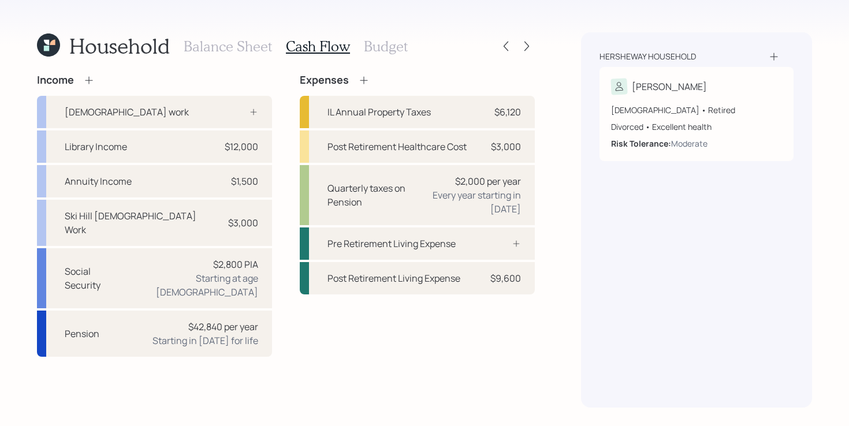
click at [212, 44] on h3 "Balance Sheet" at bounding box center [228, 46] width 88 height 17
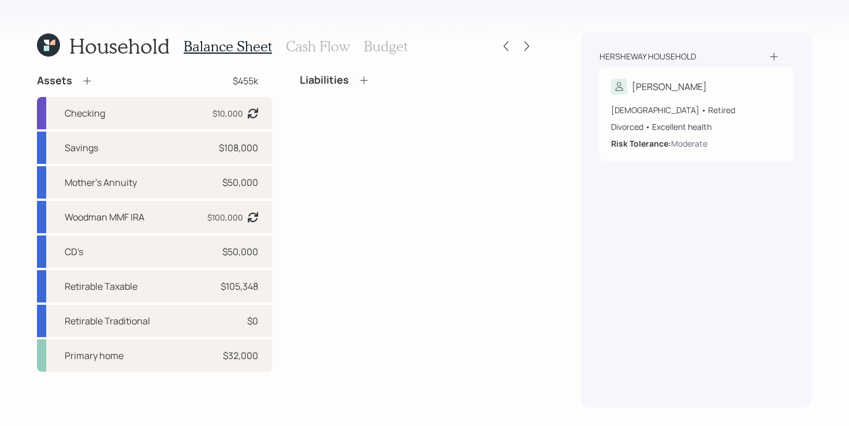
click at [396, 42] on h3 "Budget" at bounding box center [386, 46] width 44 height 17
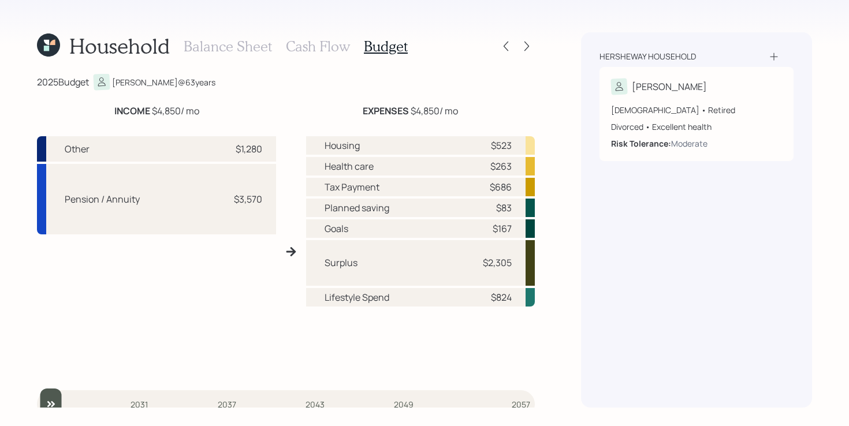
click at [229, 50] on h3 "Balance Sheet" at bounding box center [228, 46] width 88 height 17
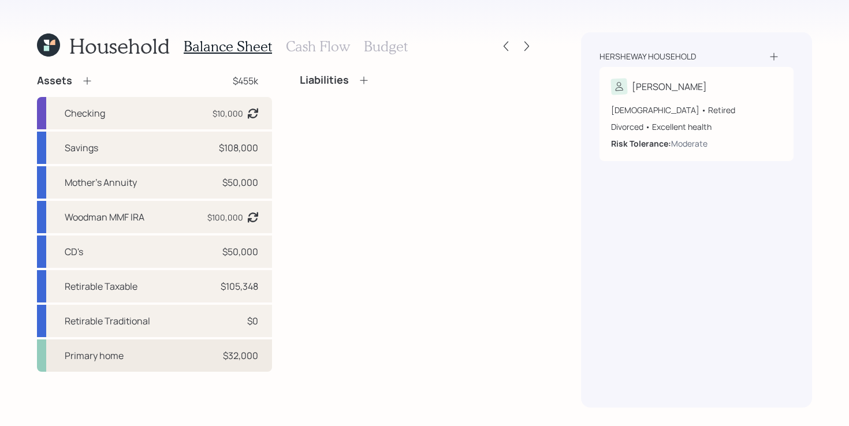
click at [163, 363] on div "Primary home $32,000" at bounding box center [154, 356] width 235 height 32
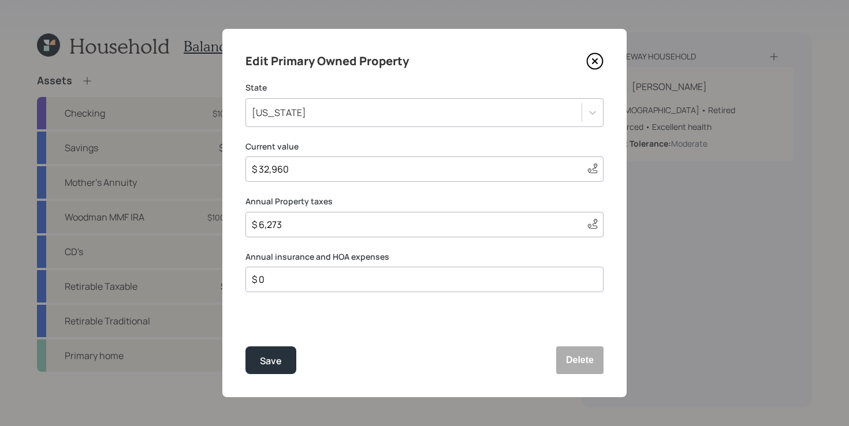
click at [516, 226] on input "$ 6,273" at bounding box center [414, 225] width 327 height 14
type input "$ 0"
type input "$ 800"
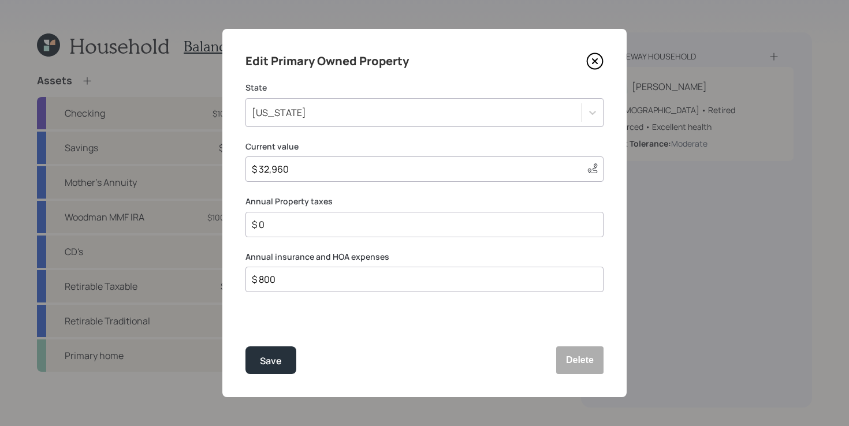
click at [245, 346] on button "Save" at bounding box center [270, 360] width 51 height 28
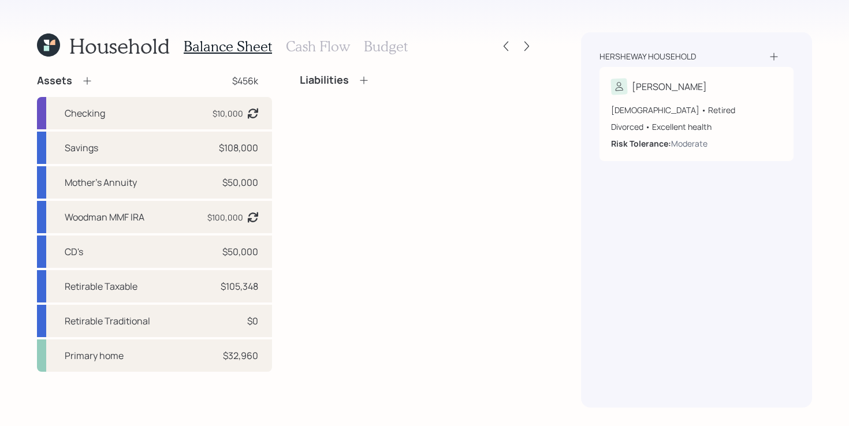
click at [353, 191] on div "Liabilities" at bounding box center [417, 223] width 235 height 298
click at [335, 42] on h3 "Cash Flow" at bounding box center [318, 46] width 64 height 17
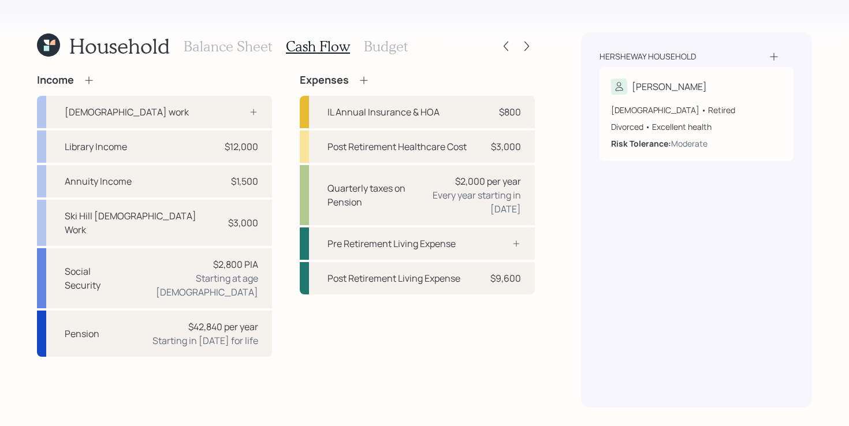
click at [389, 49] on h3 "Budget" at bounding box center [386, 46] width 44 height 17
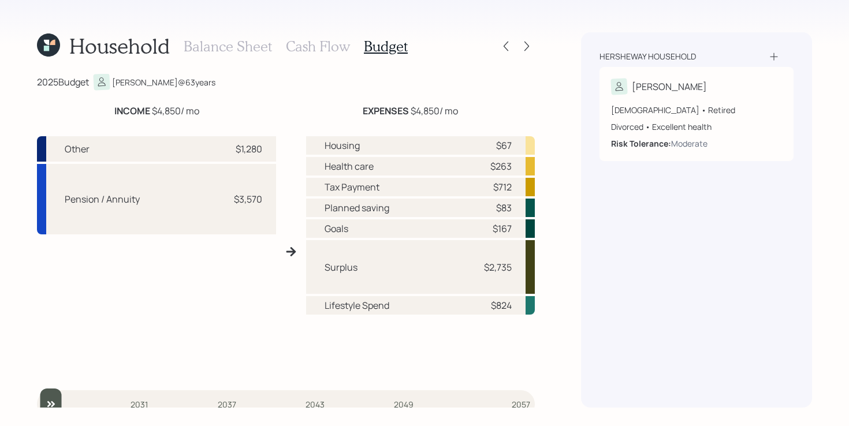
click at [316, 37] on div "Balance Sheet Cash Flow Budget" at bounding box center [296, 46] width 224 height 28
click at [313, 43] on h3 "Cash Flow" at bounding box center [318, 46] width 64 height 17
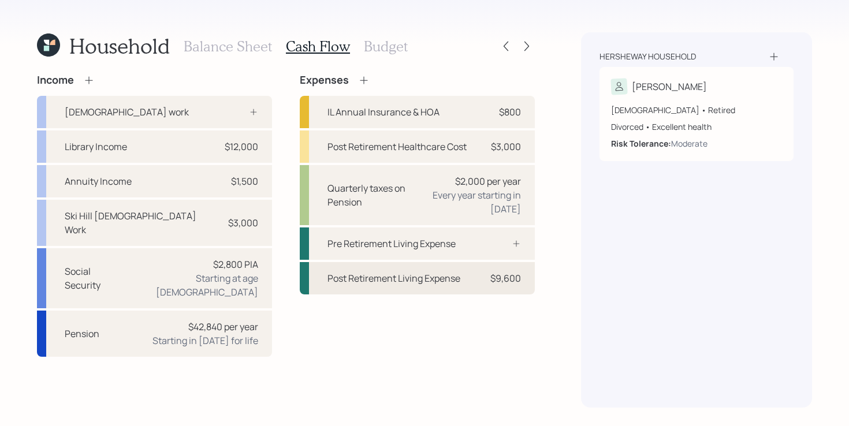
click at [423, 284] on div "Post Retirement Living Expense" at bounding box center [393, 278] width 133 height 14
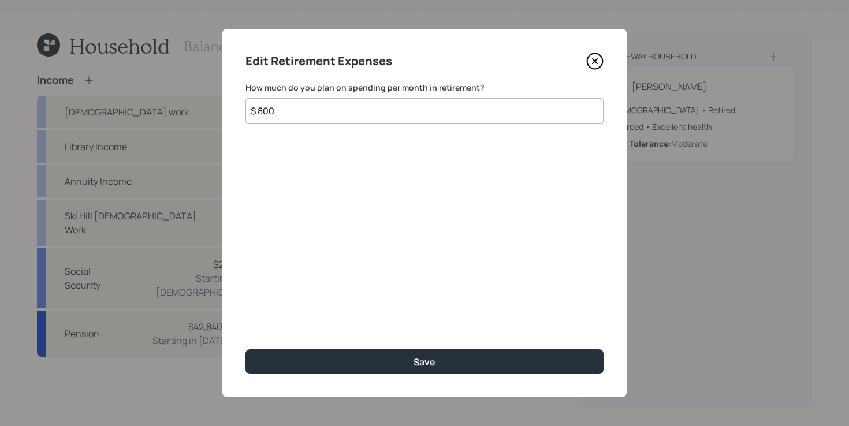
click at [596, 64] on icon at bounding box center [594, 61] width 5 height 5
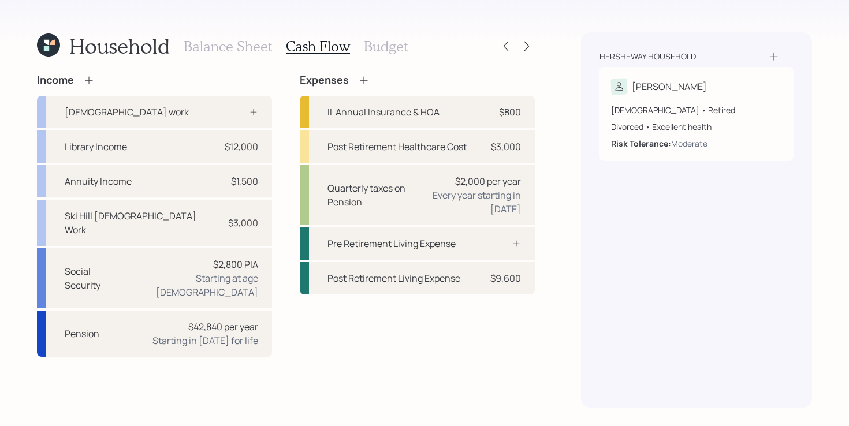
click at [386, 326] on div "Expenses IL Annual Insurance & HOA $800 Post Retirement Healthcare Cost $3,000 …" at bounding box center [417, 215] width 235 height 283
click at [370, 348] on div "Income Full-time work Library Income $12,000 Annuity Income $1,500 Ski Hill Par…" at bounding box center [286, 241] width 498 height 334
click at [287, 195] on div "Income Full-time work Library Income $12,000 Annuity Income $1,500 Ski Hill Par…" at bounding box center [286, 215] width 498 height 283
click at [428, 271] on div "Post Retirement Living Expense" at bounding box center [393, 278] width 133 height 14
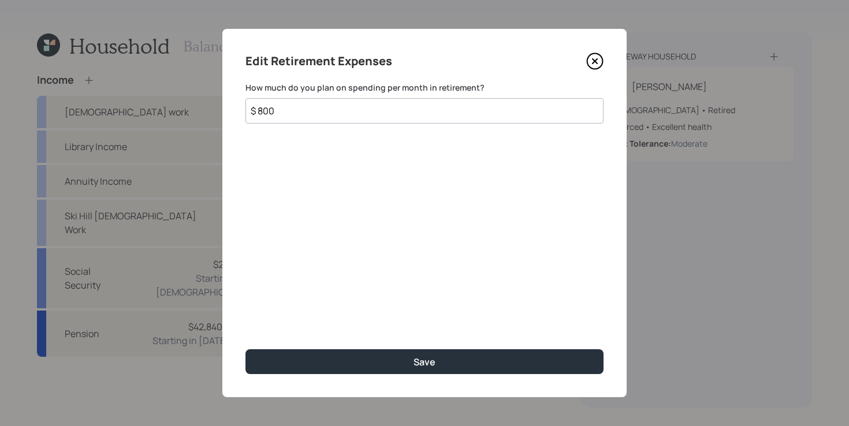
click at [595, 57] on icon at bounding box center [594, 61] width 17 height 17
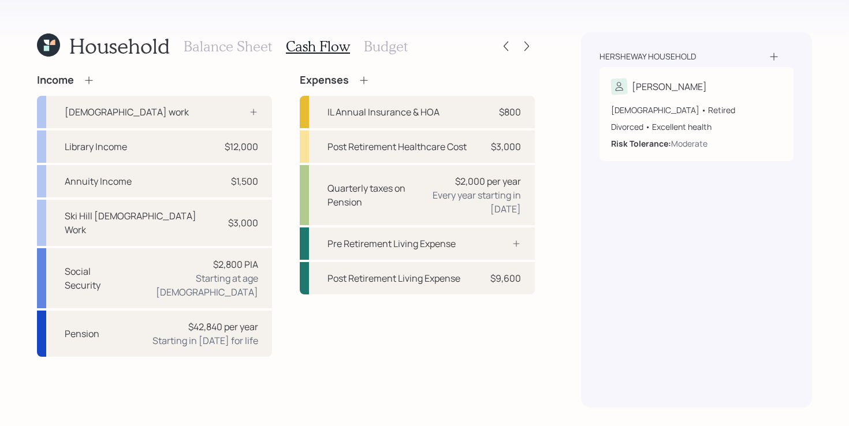
click at [284, 247] on div "Income Full-time work Library Income $12,000 Annuity Income $1,500 Ski Hill Par…" at bounding box center [286, 215] width 498 height 283
click at [387, 50] on h3 "Budget" at bounding box center [386, 46] width 44 height 17
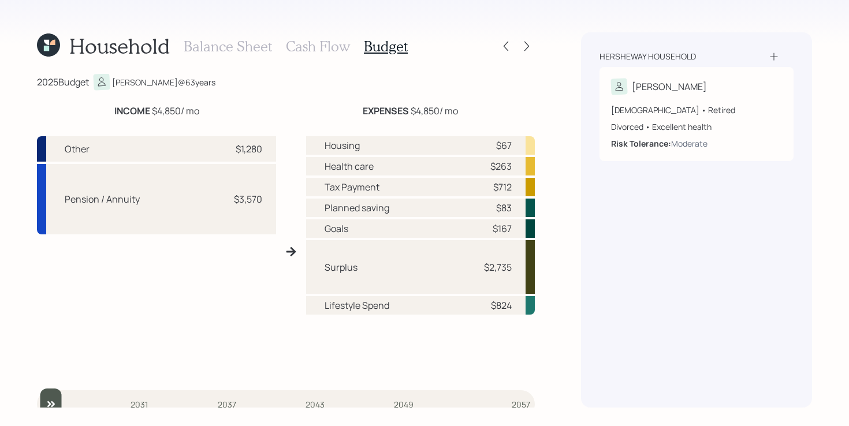
click at [320, 49] on h3 "Cash Flow" at bounding box center [318, 46] width 64 height 17
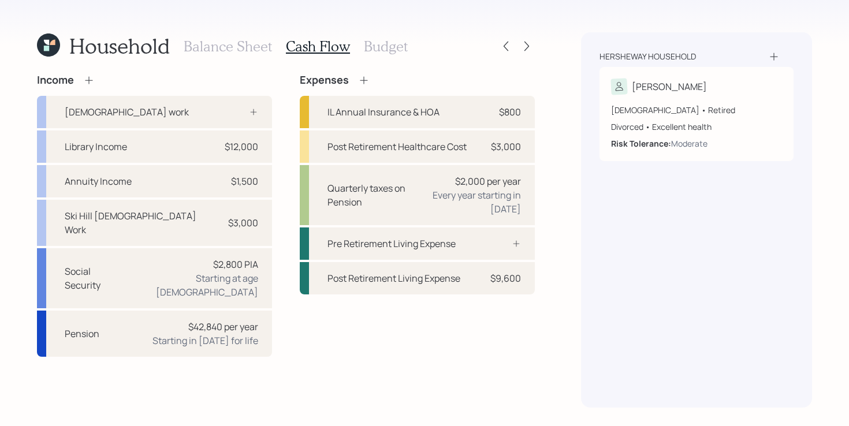
click at [285, 185] on div "Income Full-time work Library Income $12,000 Annuity Income $1,500 Ski Hill Par…" at bounding box center [286, 215] width 498 height 283
click at [284, 178] on div "Income Full-time work Library Income $12,000 Annuity Income $1,500 Ski Hill Par…" at bounding box center [286, 215] width 498 height 283
click at [379, 43] on h3 "Budget" at bounding box center [386, 46] width 44 height 17
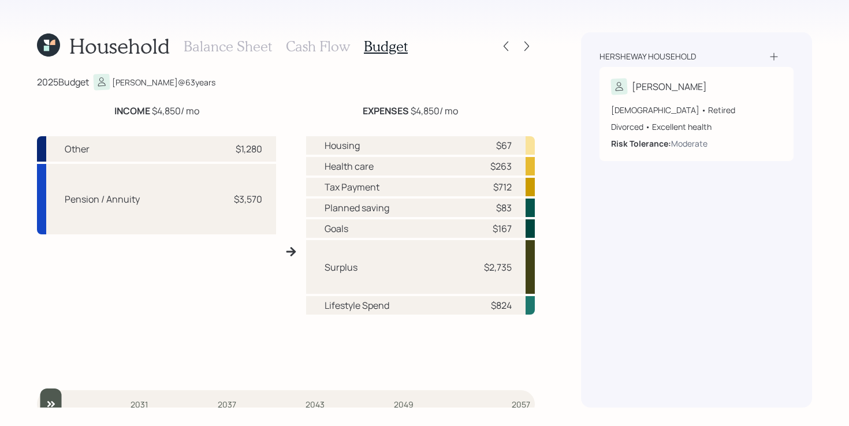
click at [289, 188] on div "Other $1,280 Pension / Annuity $3,570 Housing $67 Health care $263 Tax Payment …" at bounding box center [286, 251] width 498 height 249
click at [313, 48] on h3 "Cash Flow" at bounding box center [318, 46] width 64 height 17
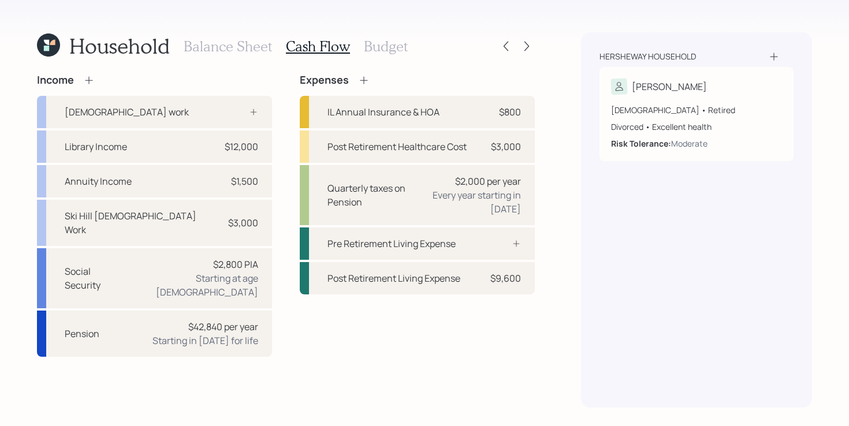
click at [388, 46] on h3 "Budget" at bounding box center [386, 46] width 44 height 17
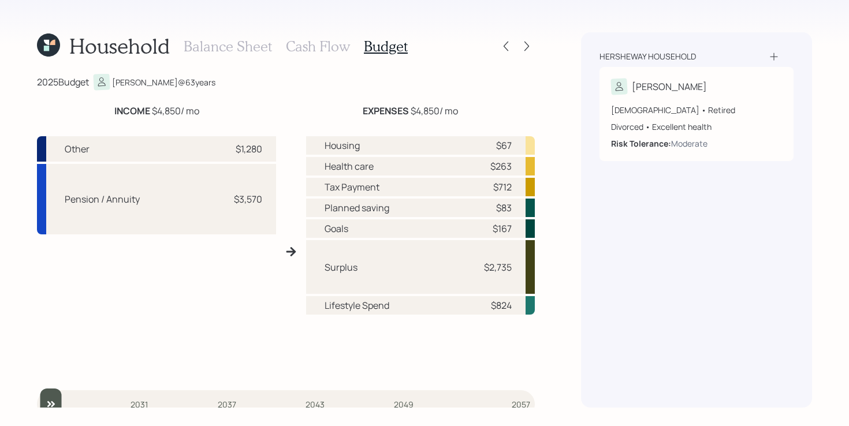
click at [311, 50] on h3 "Cash Flow" at bounding box center [318, 46] width 64 height 17
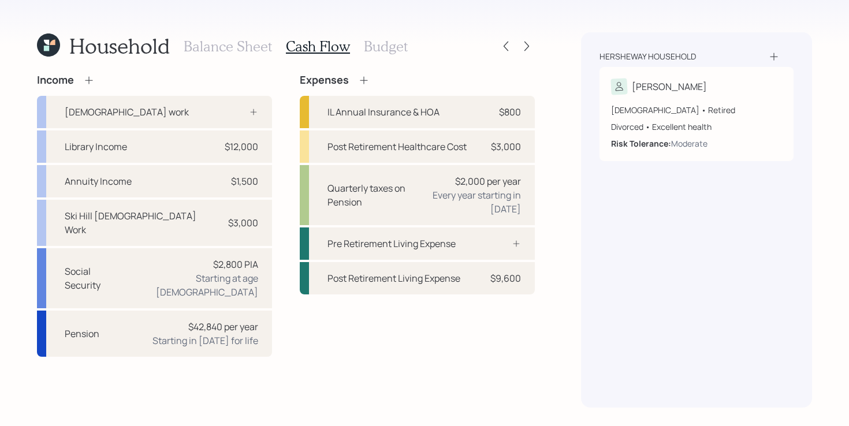
click at [381, 46] on h3 "Budget" at bounding box center [386, 46] width 44 height 17
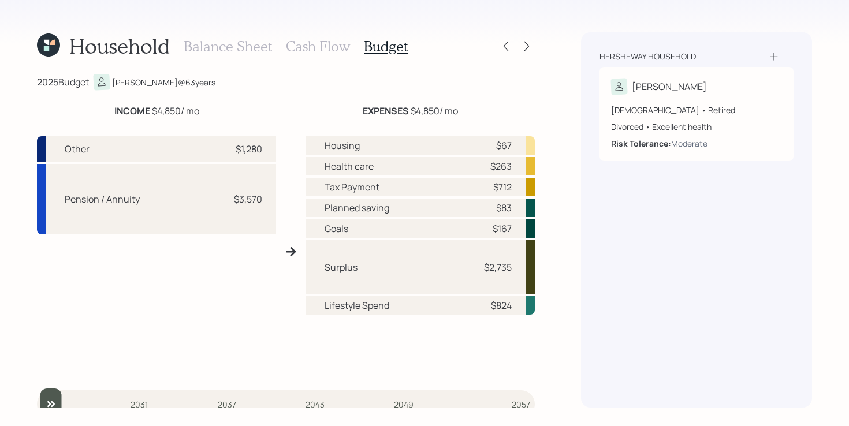
click at [314, 44] on h3 "Cash Flow" at bounding box center [318, 46] width 64 height 17
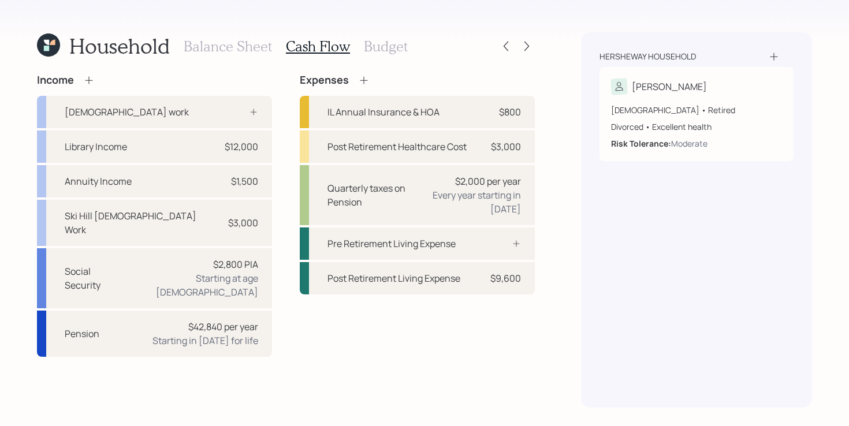
click at [286, 232] on div "Income Full-time work Library Income $12,000 Annuity Income $1,500 Ski Hill Par…" at bounding box center [286, 215] width 498 height 283
click at [204, 150] on div "Library Income $12,000" at bounding box center [154, 146] width 235 height 32
select select "part_time"
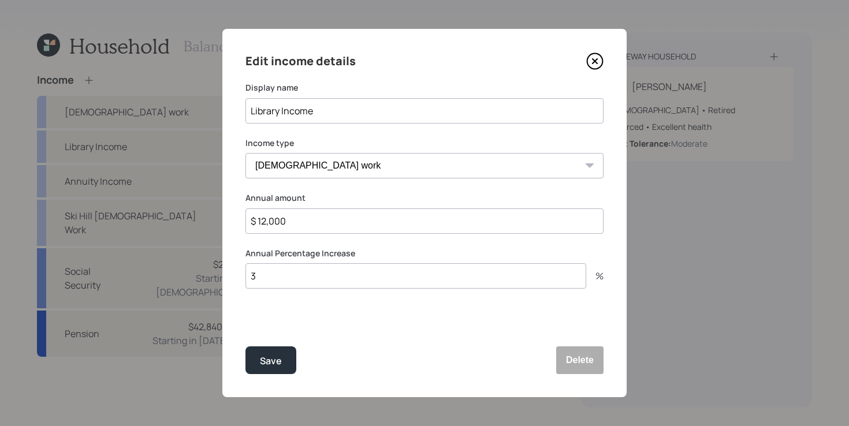
click at [345, 229] on input "$ 12,000" at bounding box center [424, 220] width 358 height 25
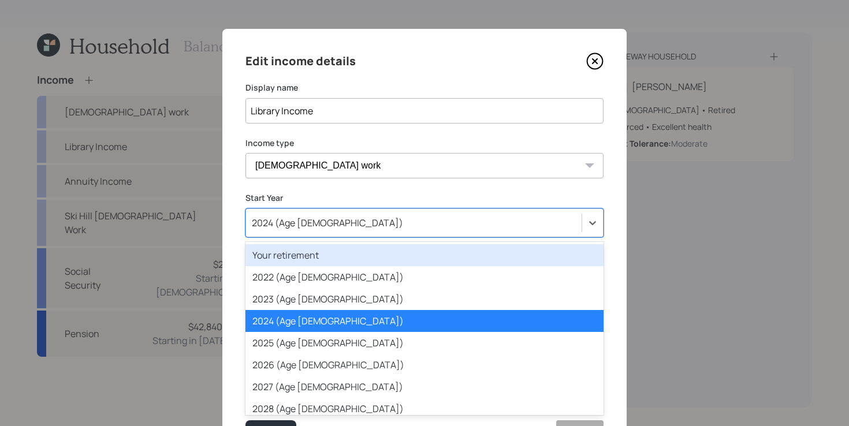
click at [345, 229] on div "2024 (Age 62)" at bounding box center [413, 223] width 335 height 20
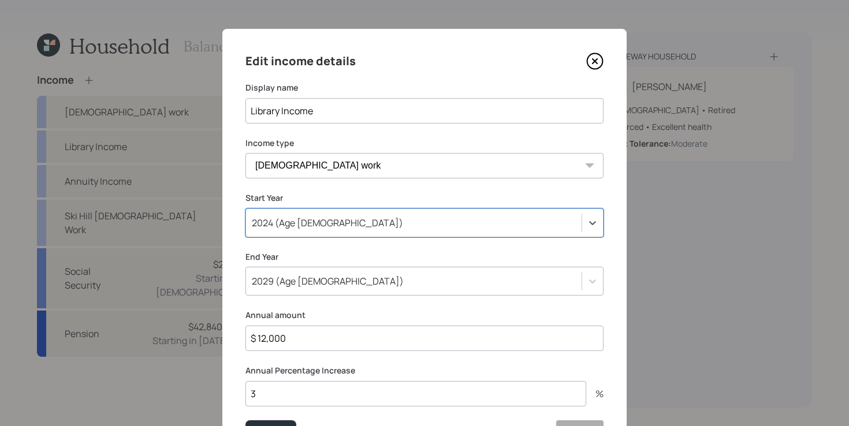
click at [312, 348] on input "$ 12,000" at bounding box center [424, 338] width 358 height 25
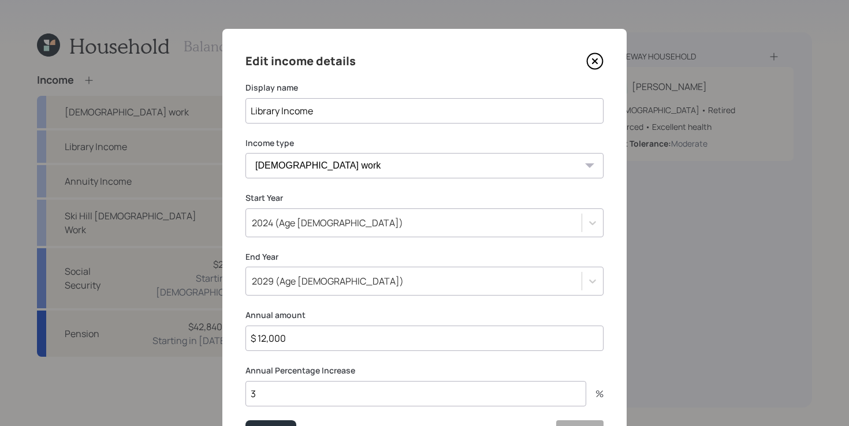
click at [312, 348] on input "$ 12,000" at bounding box center [424, 338] width 358 height 25
type input "$ 14,000"
click at [245, 420] on button "Save" at bounding box center [270, 434] width 51 height 28
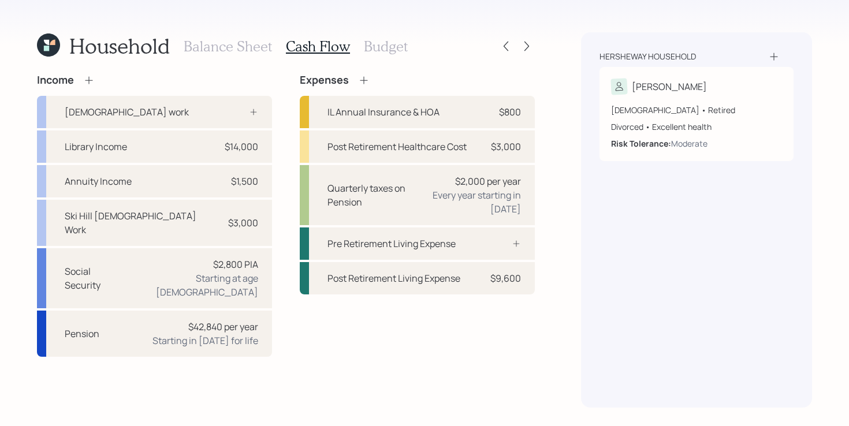
click at [385, 49] on h3 "Budget" at bounding box center [386, 46] width 44 height 17
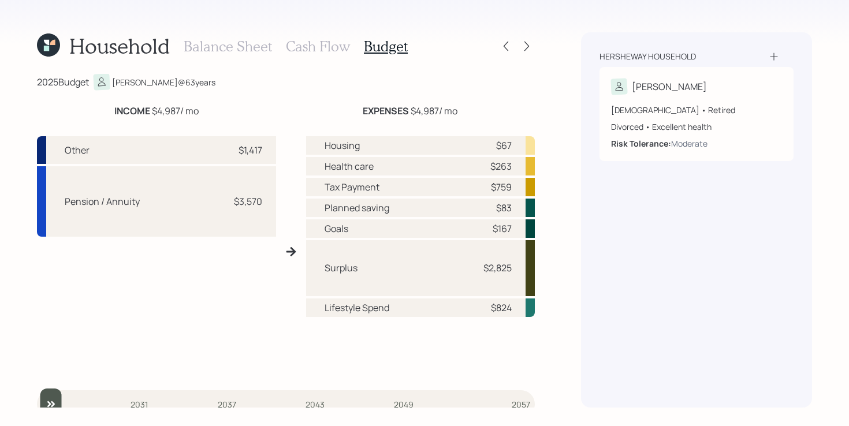
click at [317, 48] on h3 "Cash Flow" at bounding box center [318, 46] width 64 height 17
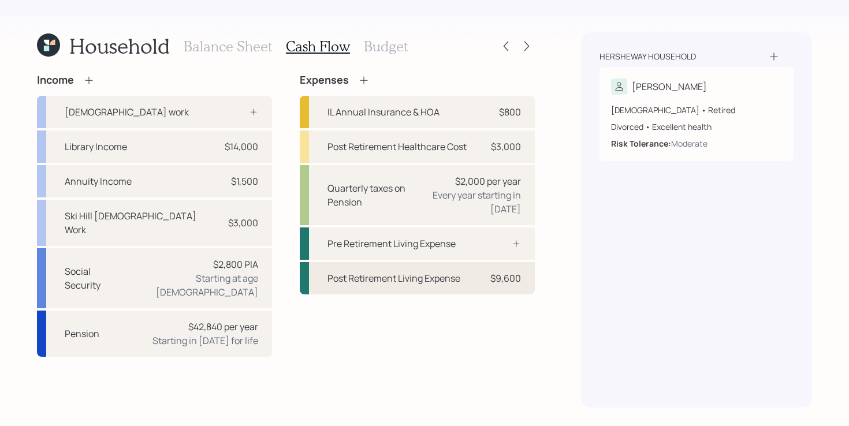
click at [430, 271] on div "Post Retirement Living Expense" at bounding box center [393, 278] width 133 height 14
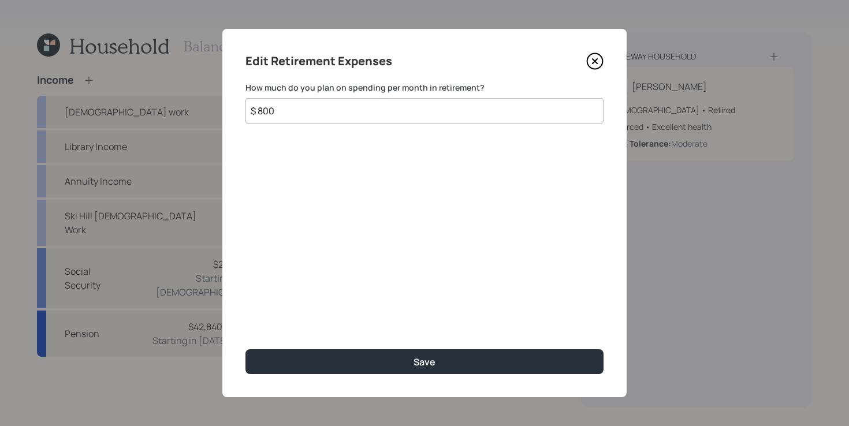
click at [591, 61] on icon at bounding box center [594, 61] width 17 height 17
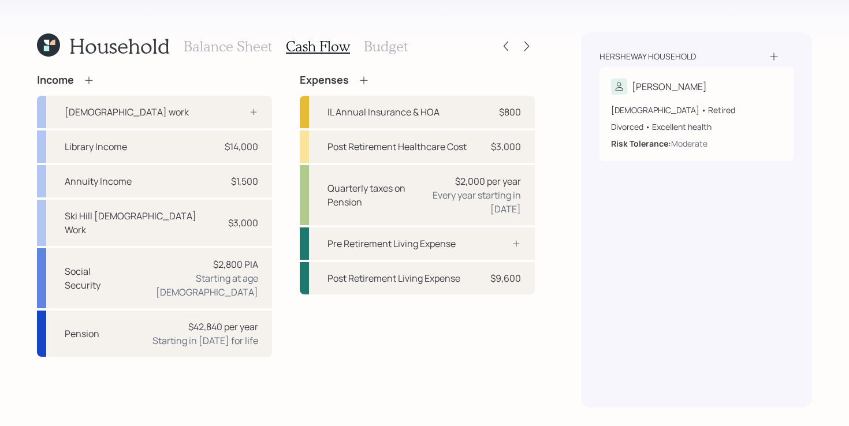
click at [391, 46] on h3 "Budget" at bounding box center [386, 46] width 44 height 17
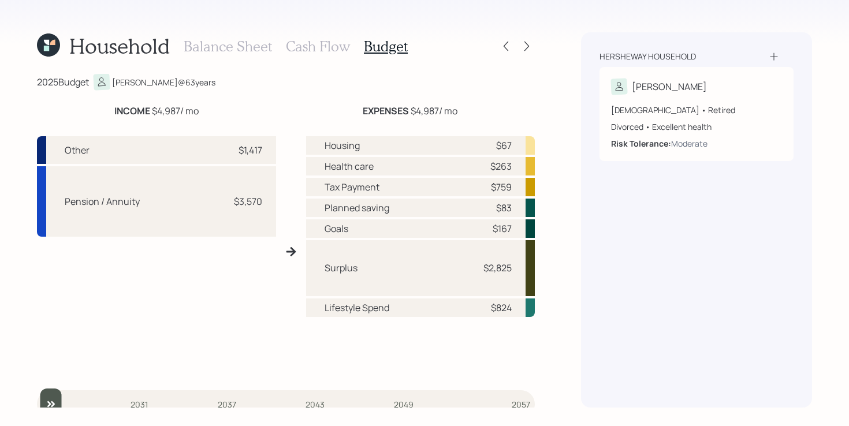
click at [330, 49] on h3 "Cash Flow" at bounding box center [318, 46] width 64 height 17
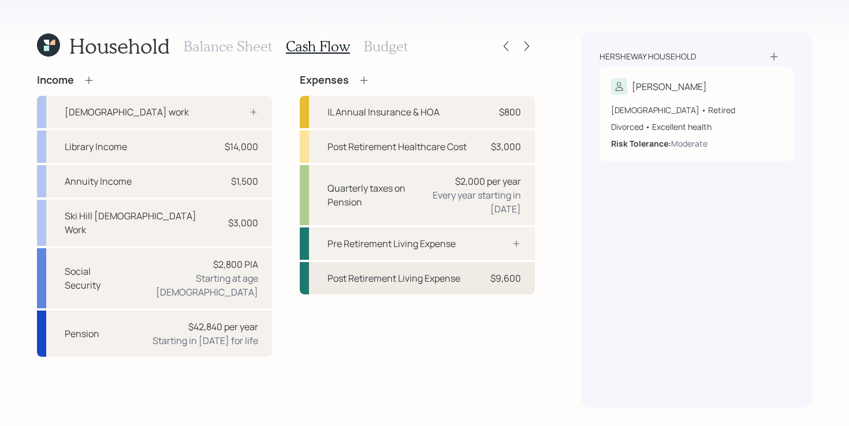
click at [400, 283] on div "Post Retirement Living Expense" at bounding box center [393, 278] width 133 height 14
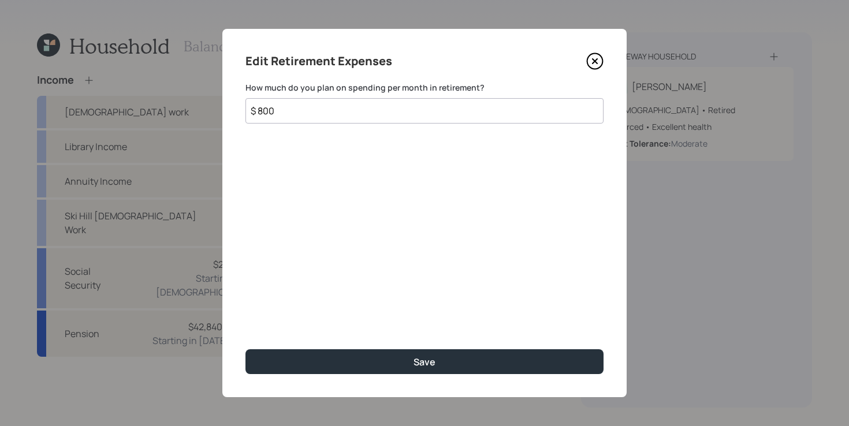
click at [363, 118] on input "$ 800" at bounding box center [424, 110] width 358 height 25
type input "$ 3,000"
click at [245, 349] on button "Save" at bounding box center [424, 361] width 358 height 25
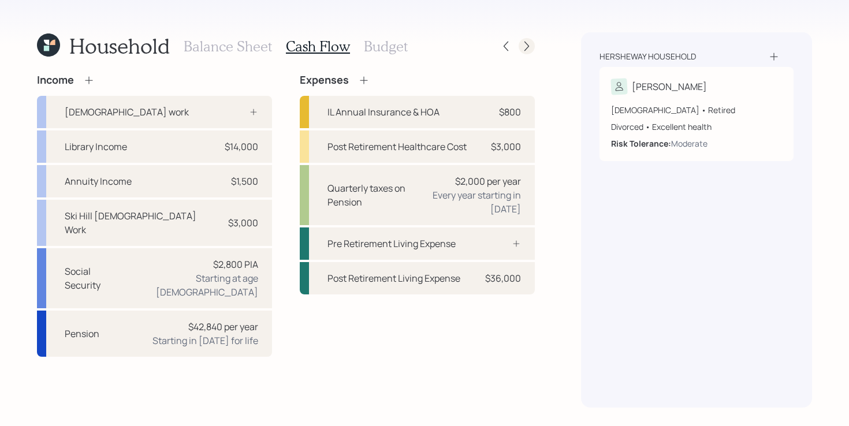
click at [521, 47] on icon at bounding box center [527, 46] width 12 height 12
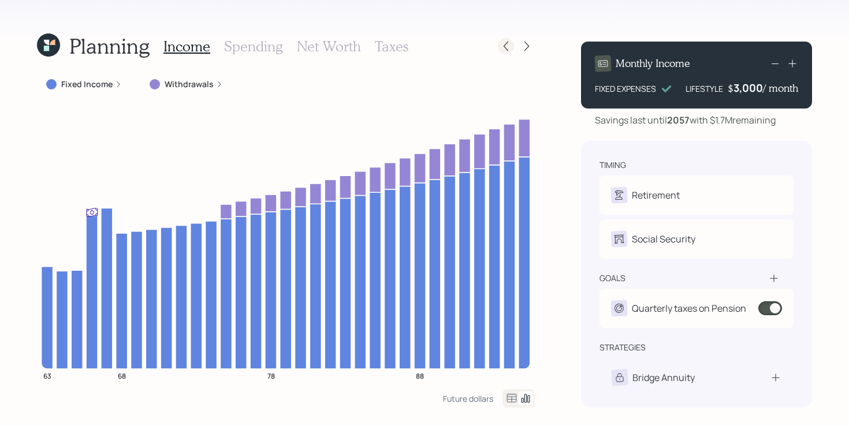
click at [505, 42] on icon at bounding box center [506, 46] width 12 height 12
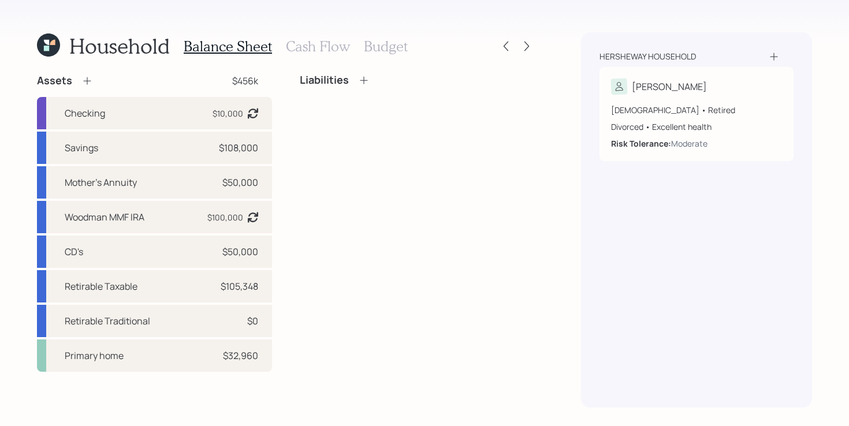
click at [320, 17] on div "Household Balance Sheet Cash Flow Budget Assets $456k Checking $10,000 Asset ba…" at bounding box center [424, 213] width 849 height 426
click at [379, 255] on div "Liabilities" at bounding box center [417, 223] width 235 height 298
click at [181, 283] on div "Retirable Taxable $105,348" at bounding box center [154, 286] width 235 height 32
select select "taxable"
select select "balanced"
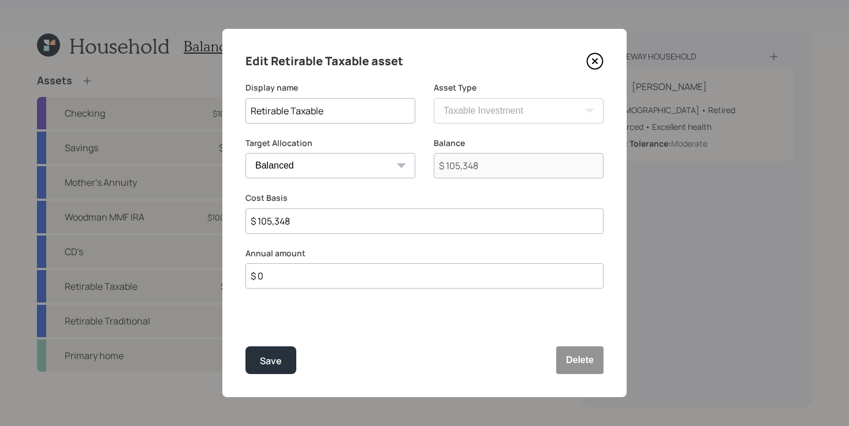
click at [596, 62] on icon at bounding box center [594, 61] width 5 height 5
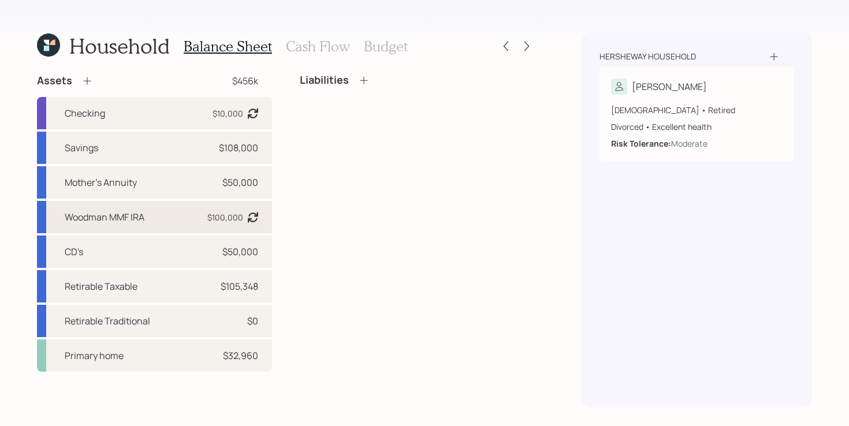
click at [161, 220] on div "Woodman MMF IRA $100,000 Asset balance last updated on 12-05-2024." at bounding box center [154, 217] width 235 height 32
select select "ira"
select select "balanced"
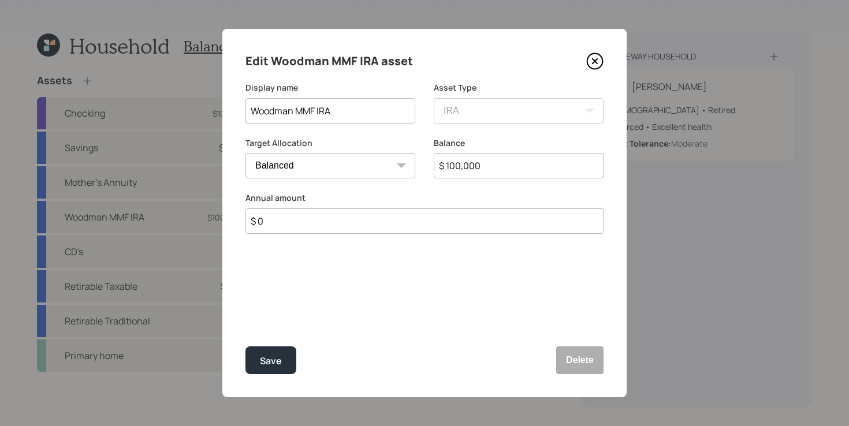
click at [319, 109] on input "Woodman MMF IRA" at bounding box center [330, 110] width 170 height 25
type input "Woodman Annuity IRA"
click at [245, 346] on button "Save" at bounding box center [270, 360] width 51 height 28
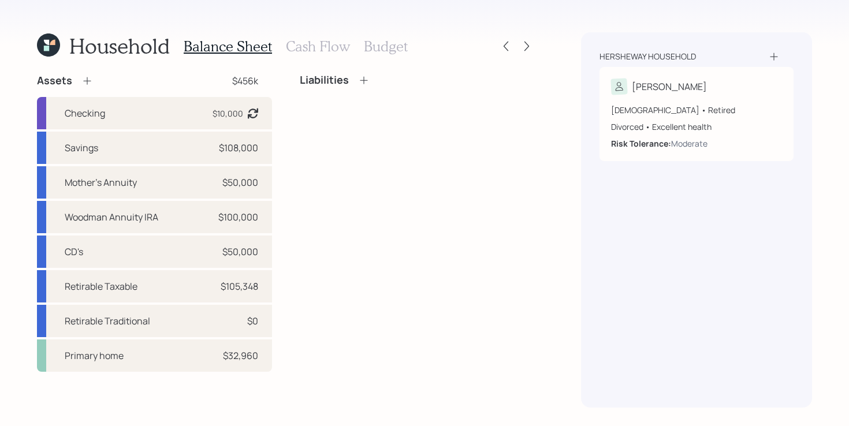
click at [380, 244] on div "Liabilities" at bounding box center [417, 223] width 235 height 298
click at [92, 105] on div "Checking $10,000 Asset balance last updated on 12-05-2024." at bounding box center [154, 113] width 235 height 32
select select "emergency_fund"
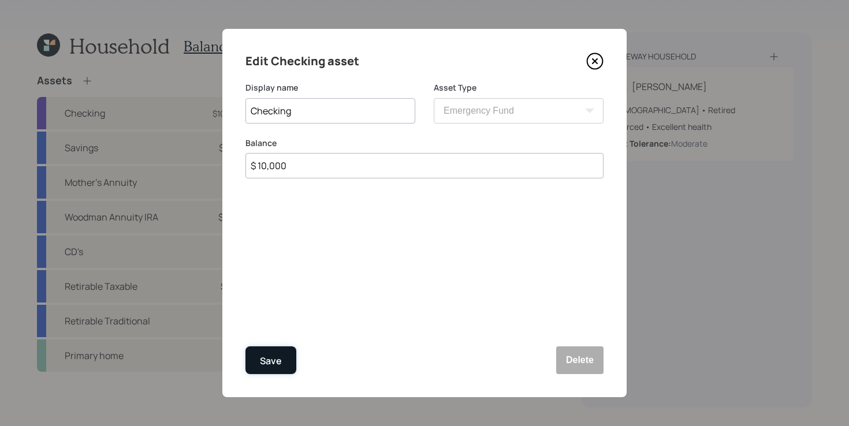
click at [269, 363] on div "Save" at bounding box center [271, 361] width 22 height 16
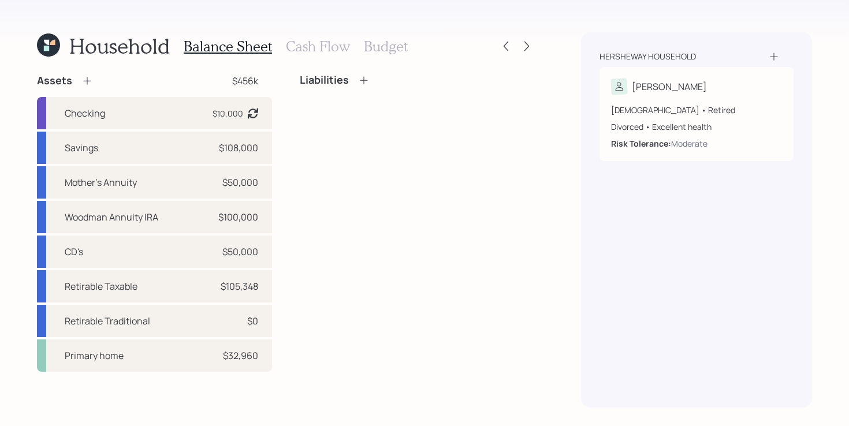
click at [361, 273] on div "Liabilities" at bounding box center [417, 223] width 235 height 298
click at [318, 45] on h3 "Cash Flow" at bounding box center [318, 46] width 64 height 17
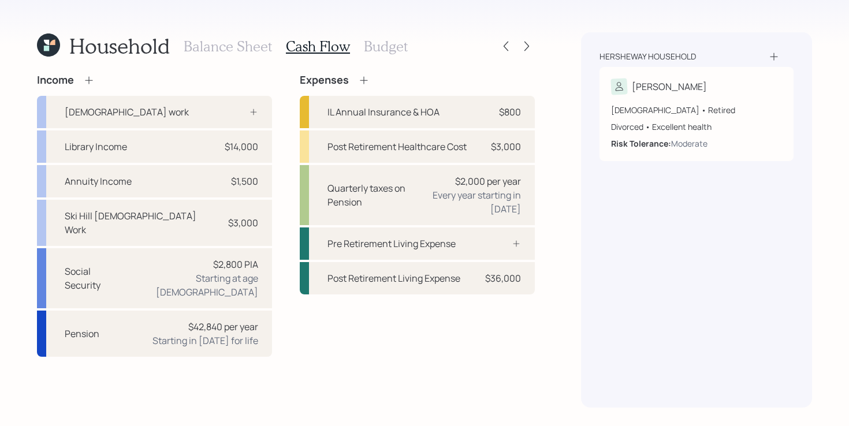
click at [284, 197] on div "Income Full-time work Library Income $14,000 Annuity Income $1,500 Ski Hill Par…" at bounding box center [286, 215] width 498 height 283
click at [282, 206] on div "Income Full-time work Library Income $14,000 Annuity Income $1,500 Ski Hill Par…" at bounding box center [286, 215] width 498 height 283
click at [229, 46] on h3 "Balance Sheet" at bounding box center [228, 46] width 88 height 17
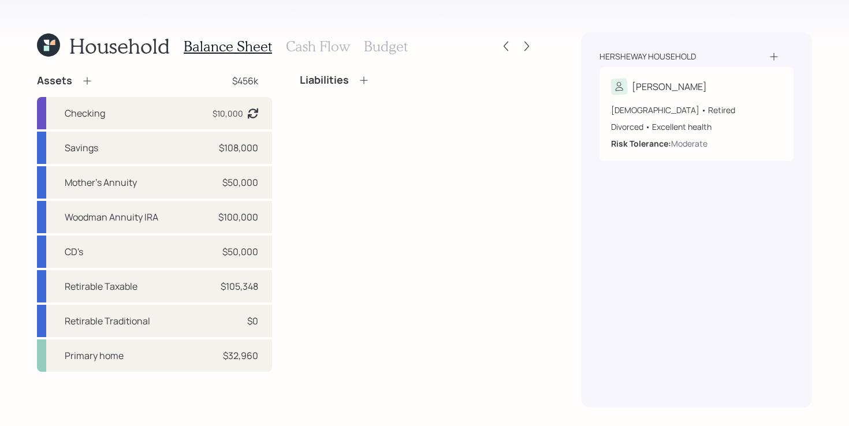
click at [286, 150] on div "Assets $456k Checking $10,000 Asset balance last updated on 12-05-2024. Savings…" at bounding box center [286, 223] width 498 height 298
